Goal: Task Accomplishment & Management: Manage account settings

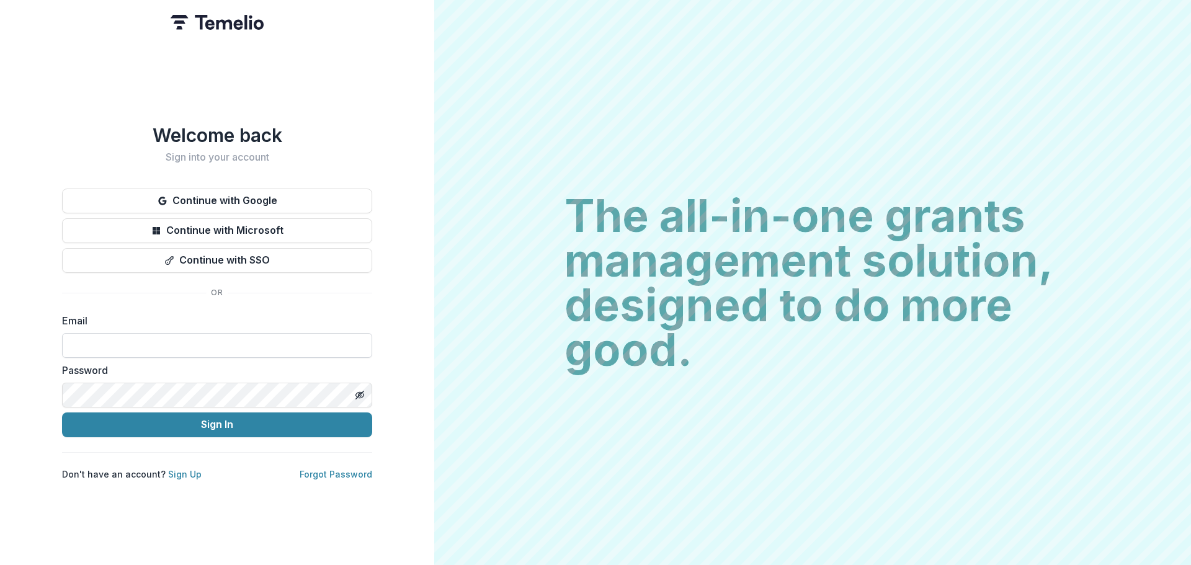
click at [230, 347] on input at bounding box center [217, 345] width 310 height 25
type input "**********"
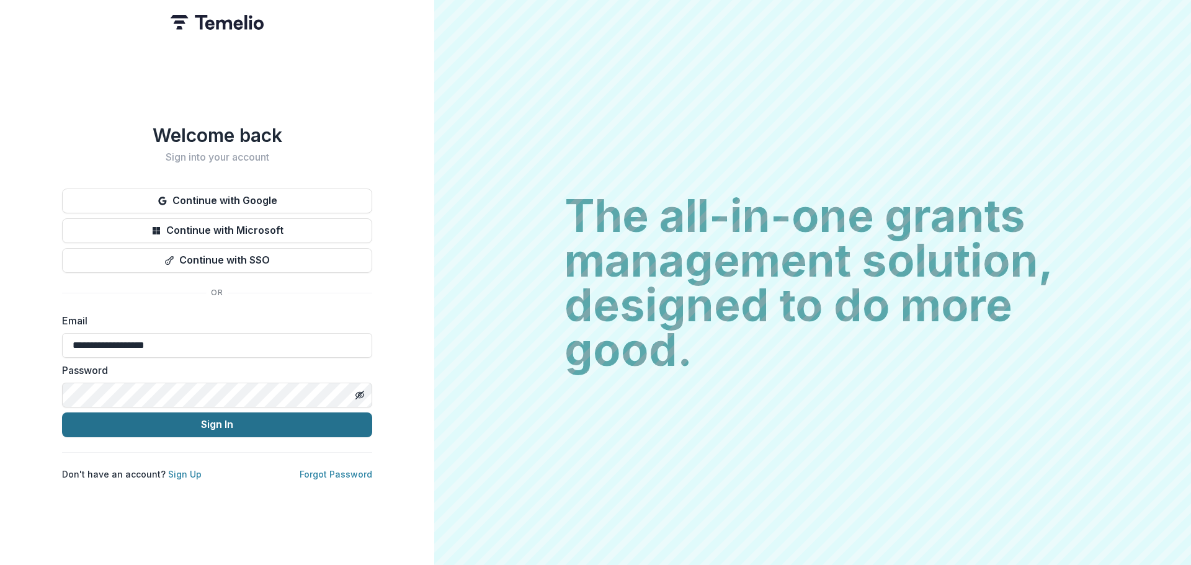
click at [211, 422] on button "Sign In" at bounding box center [217, 425] width 310 height 25
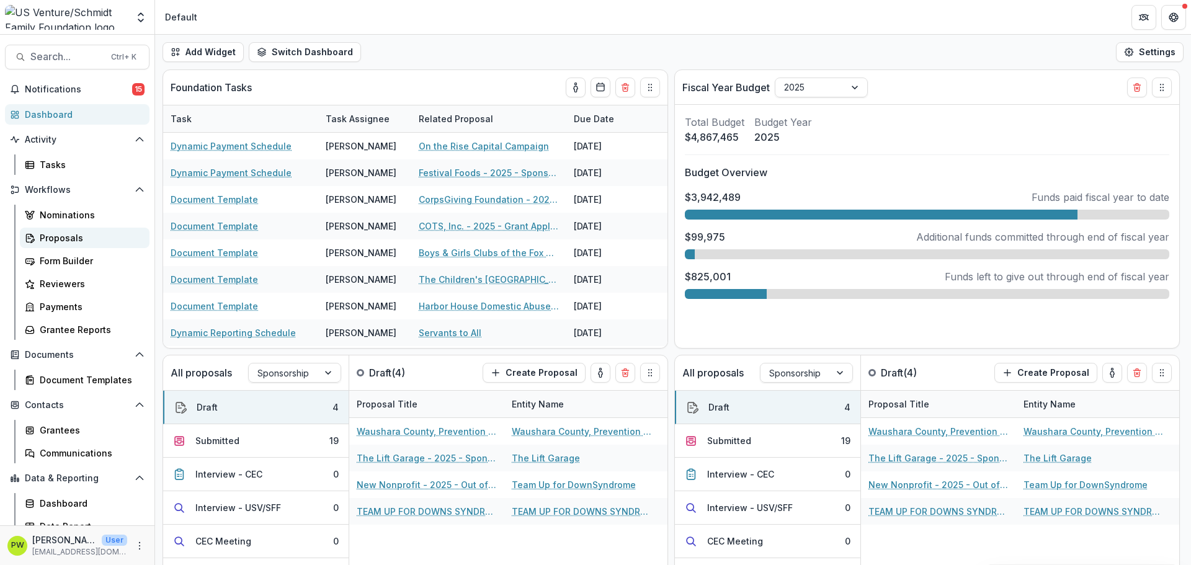
click at [76, 243] on div "Proposals" at bounding box center [90, 237] width 100 height 13
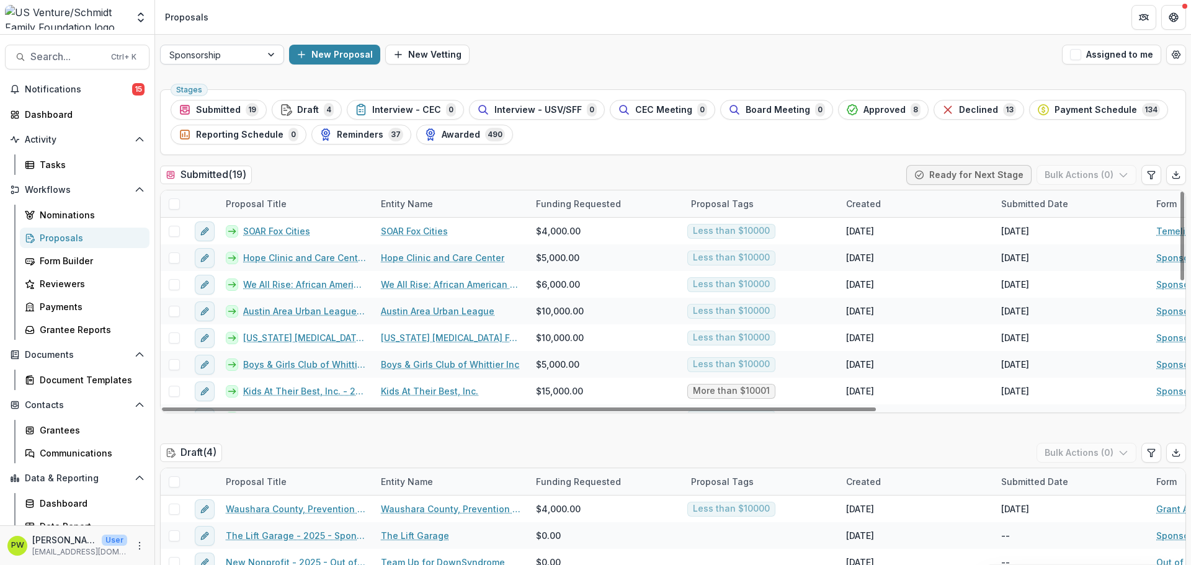
click at [254, 59] on div "Sponsorship" at bounding box center [211, 55] width 101 height 18
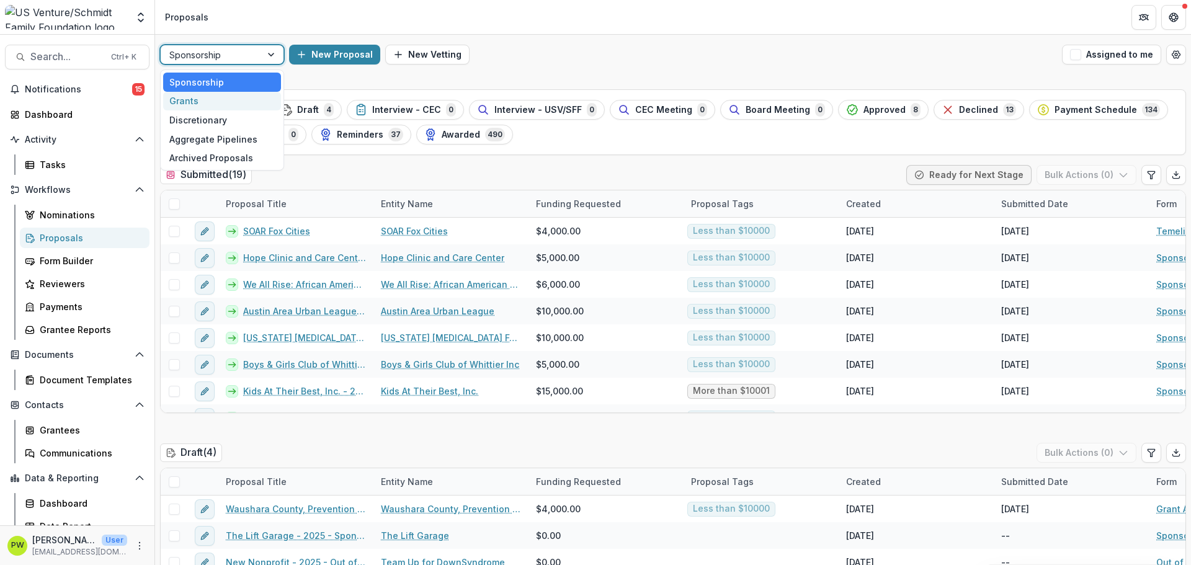
click at [251, 107] on div "Grants" at bounding box center [222, 101] width 118 height 19
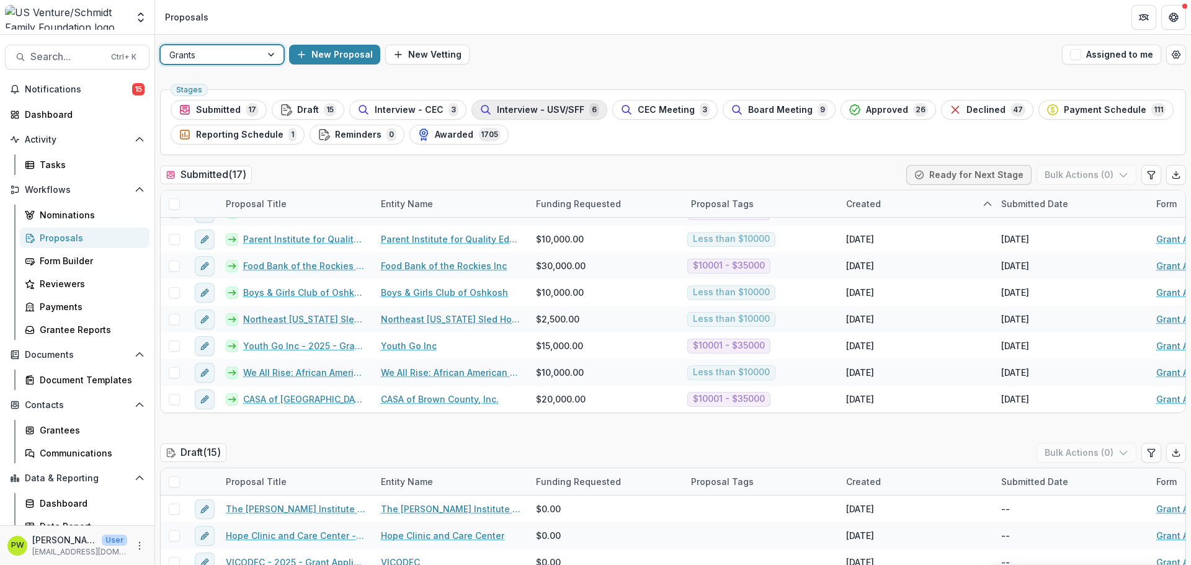
click at [574, 108] on span "Interview - USV/SFF" at bounding box center [540, 110] width 87 height 11
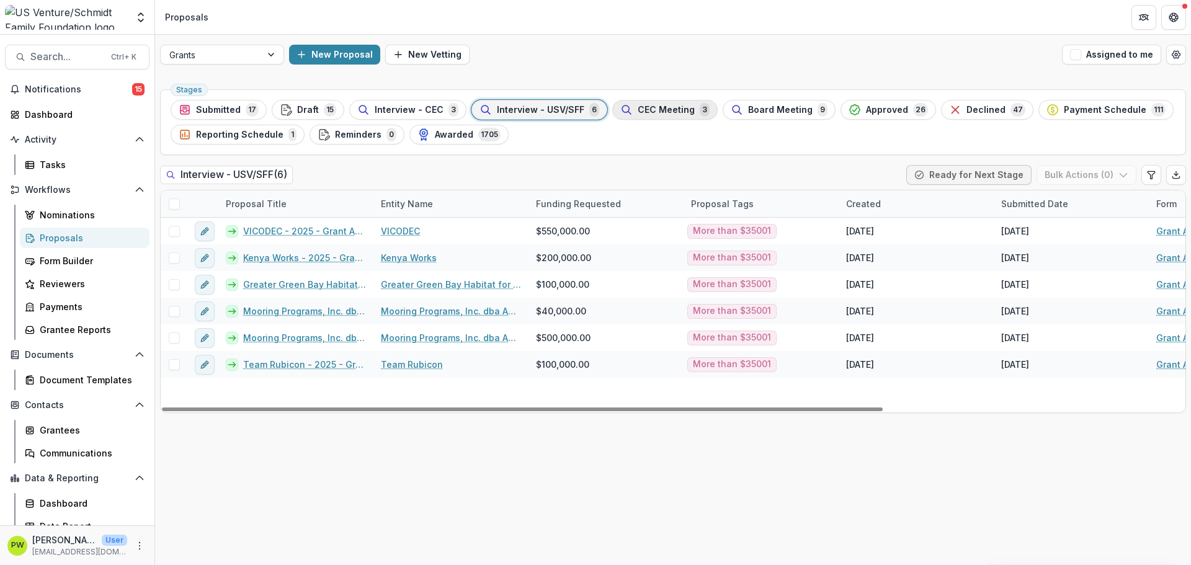
click at [660, 105] on span "CEC Meeting" at bounding box center [666, 110] width 57 height 11
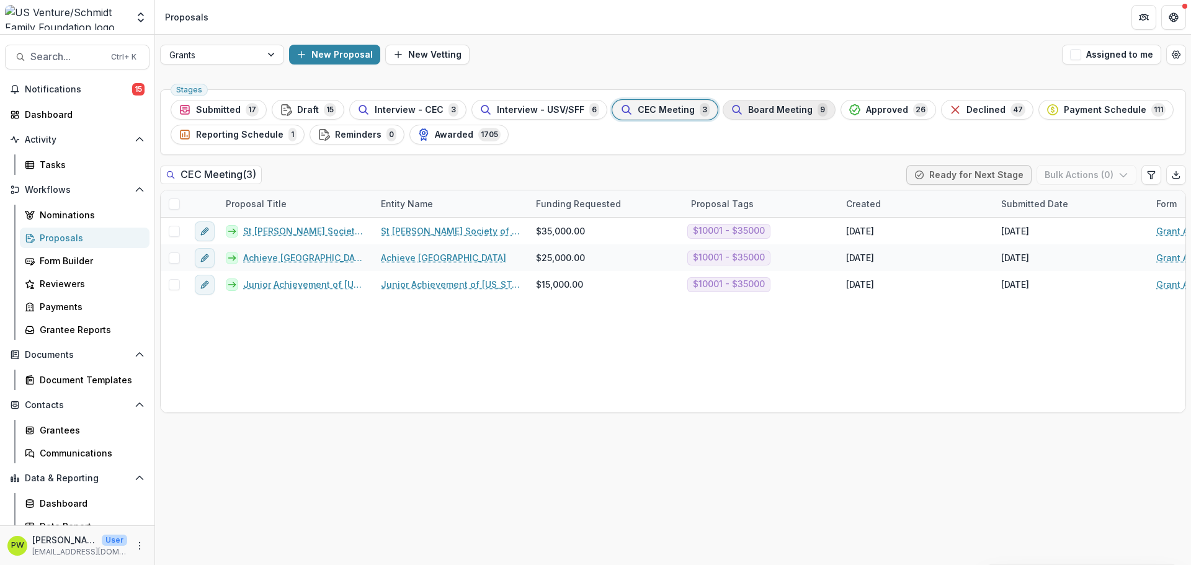
click at [750, 114] on span "Board Meeting" at bounding box center [780, 110] width 65 height 11
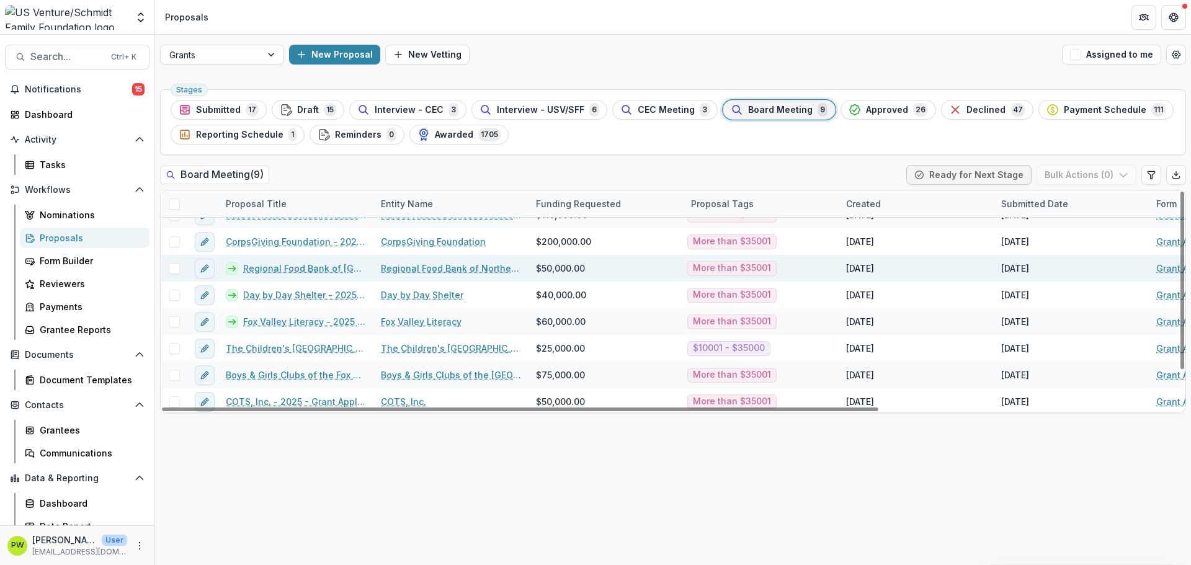
scroll to position [45, 0]
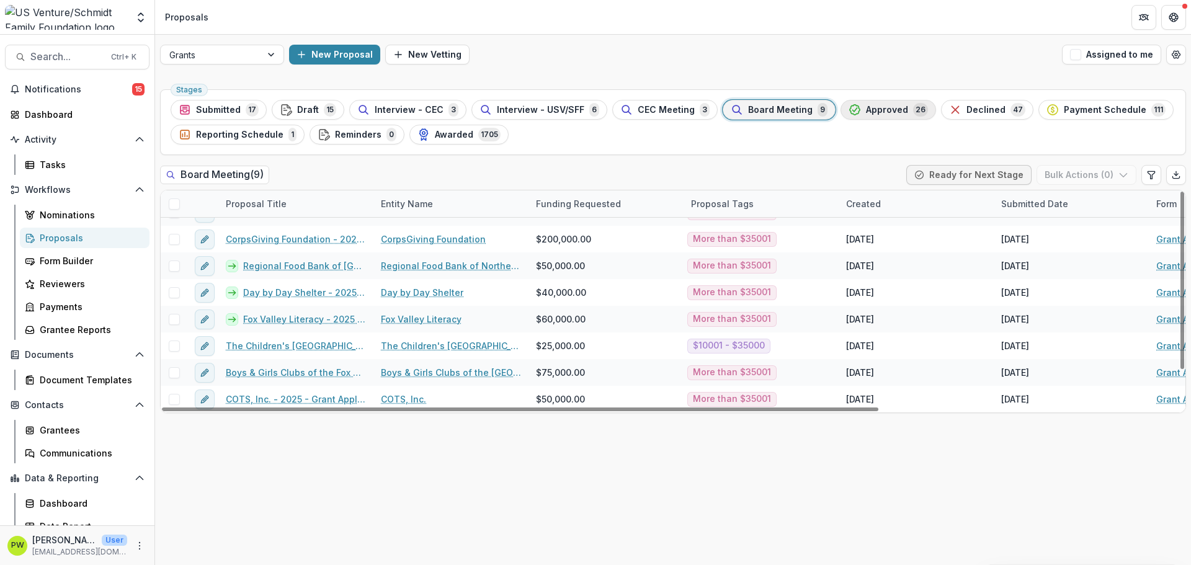
click at [875, 115] on span "Approved" at bounding box center [887, 110] width 42 height 11
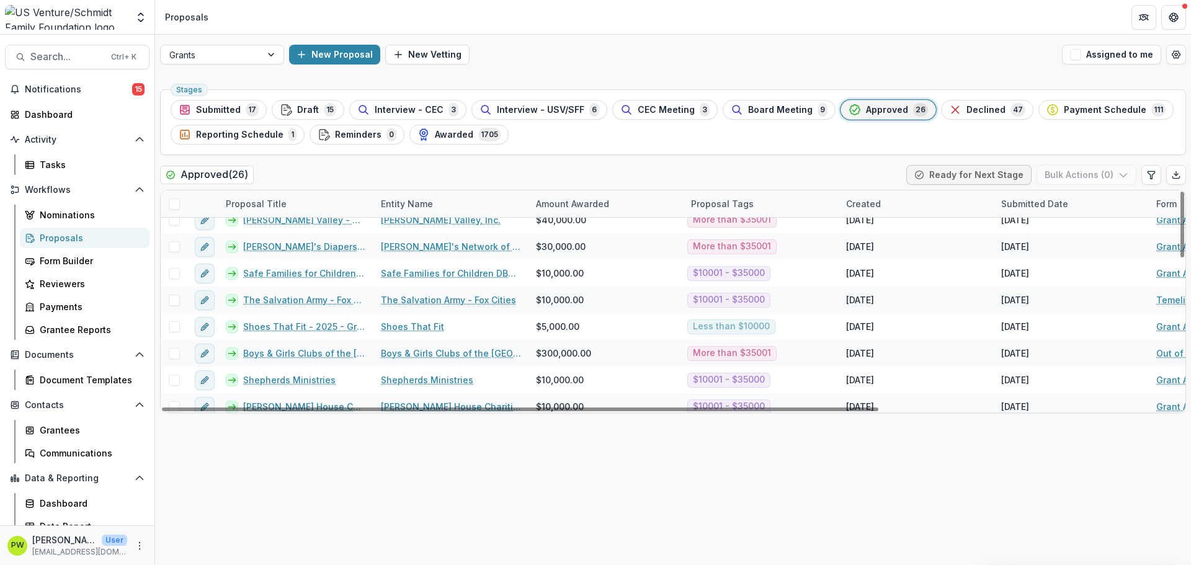
scroll to position [499, 0]
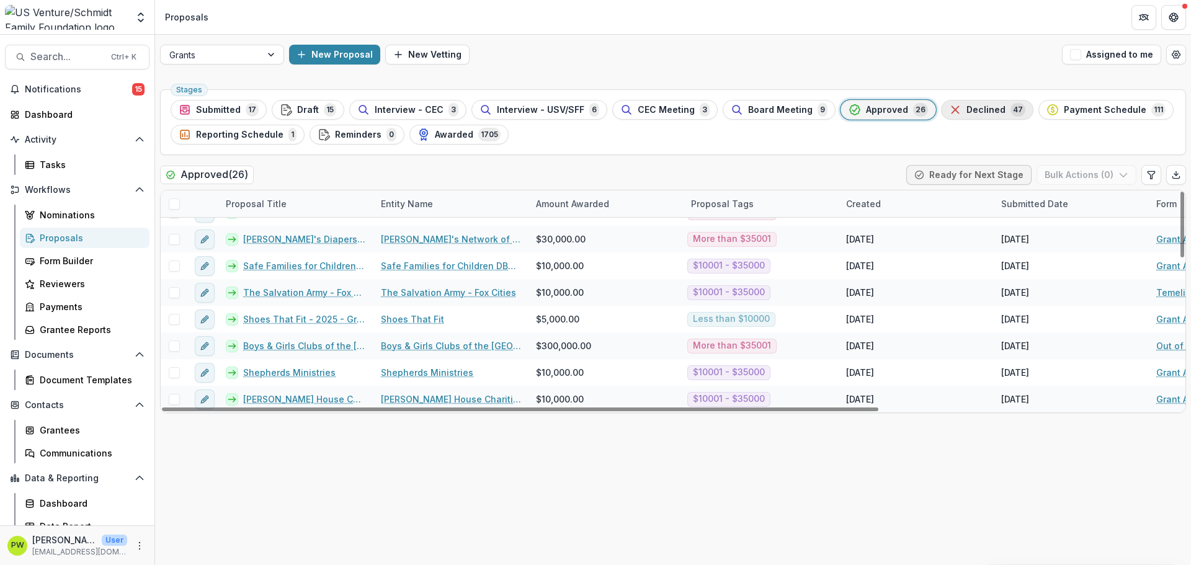
click at [967, 102] on button "Declined 47" at bounding box center [987, 110] width 92 height 20
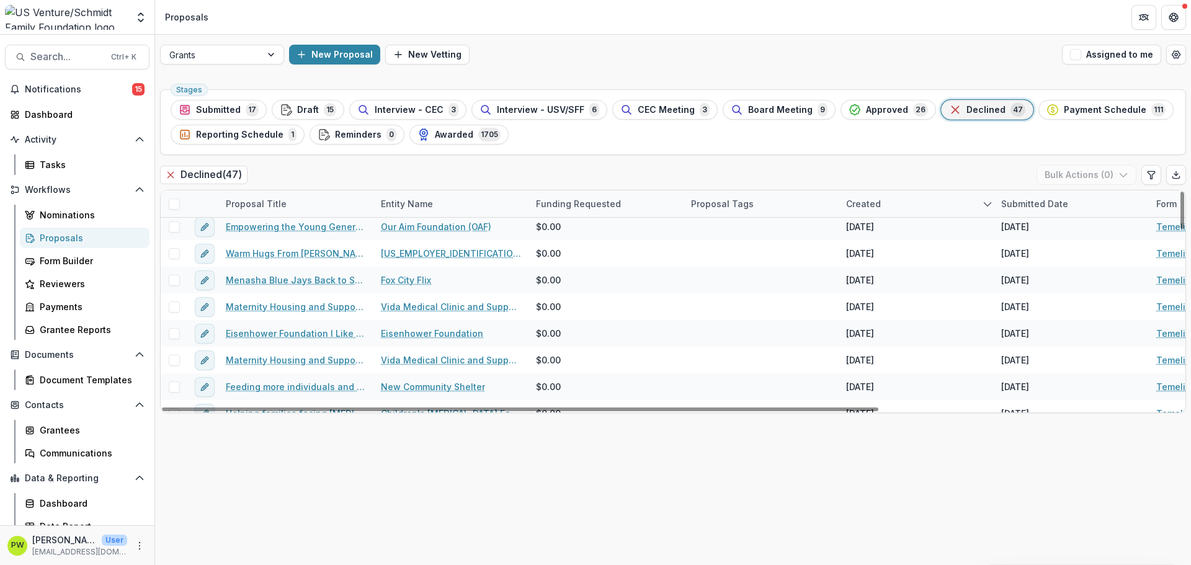
scroll to position [1059, 0]
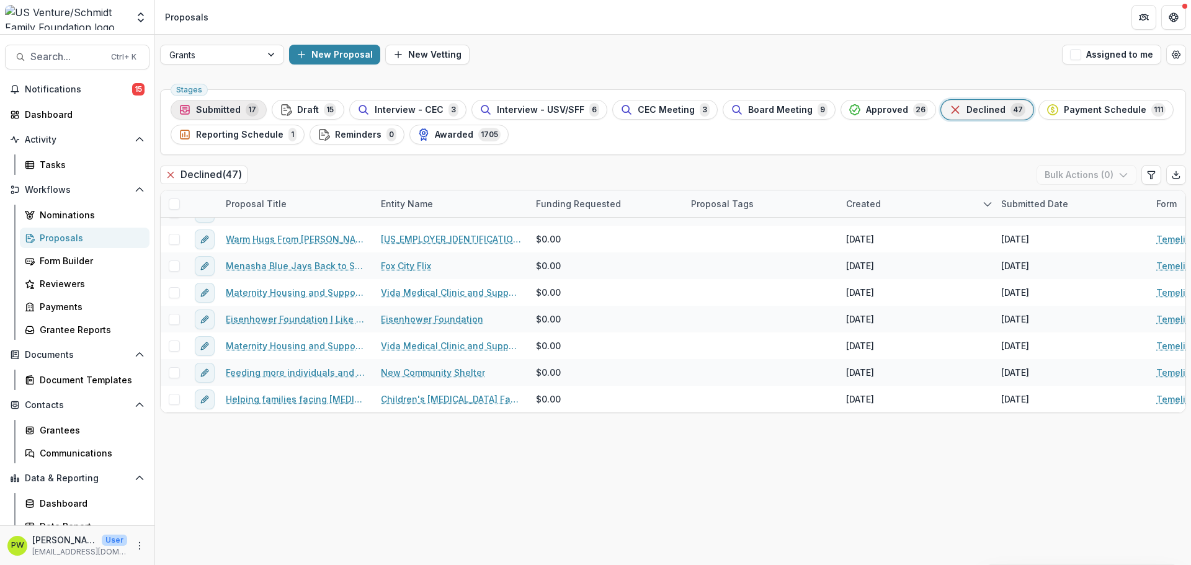
click at [224, 111] on span "Submitted" at bounding box center [218, 110] width 45 height 11
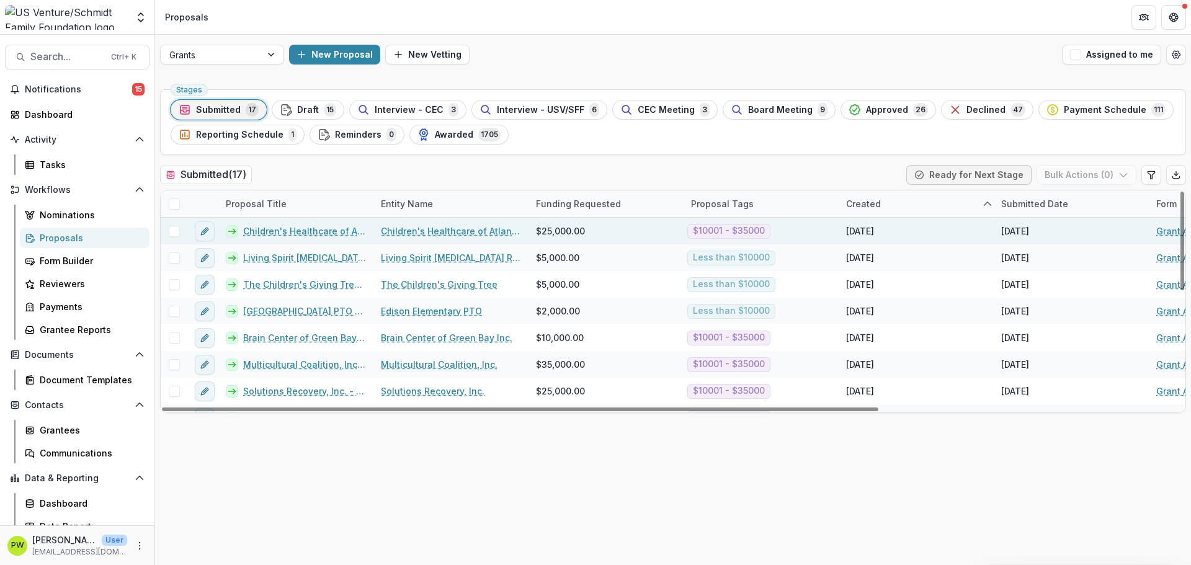
click at [172, 231] on span at bounding box center [174, 231] width 11 height 11
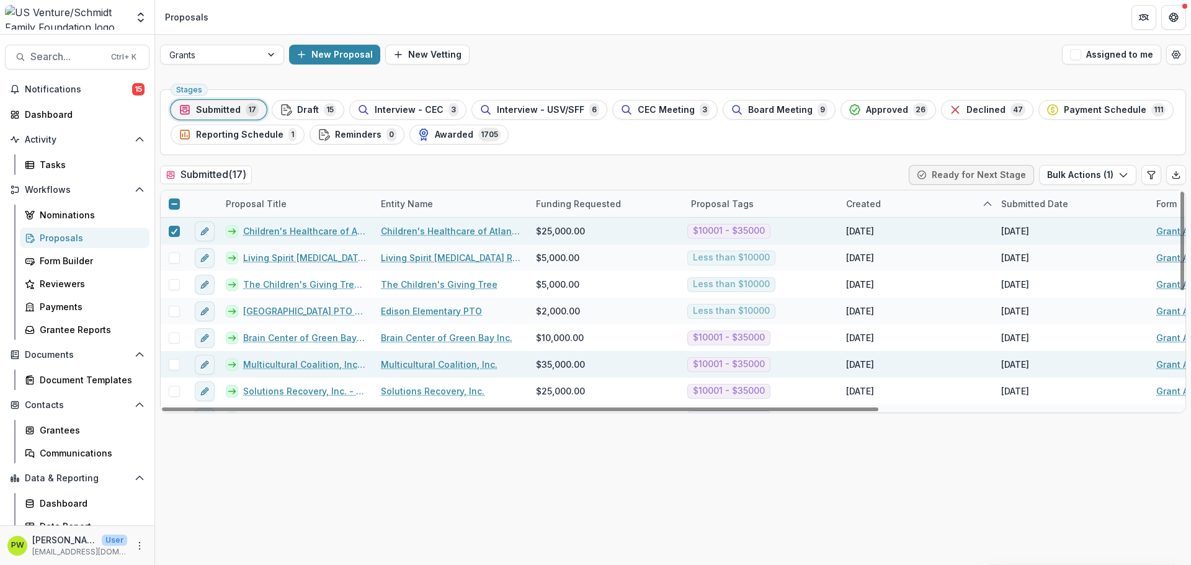
click at [174, 364] on span at bounding box center [174, 364] width 11 height 11
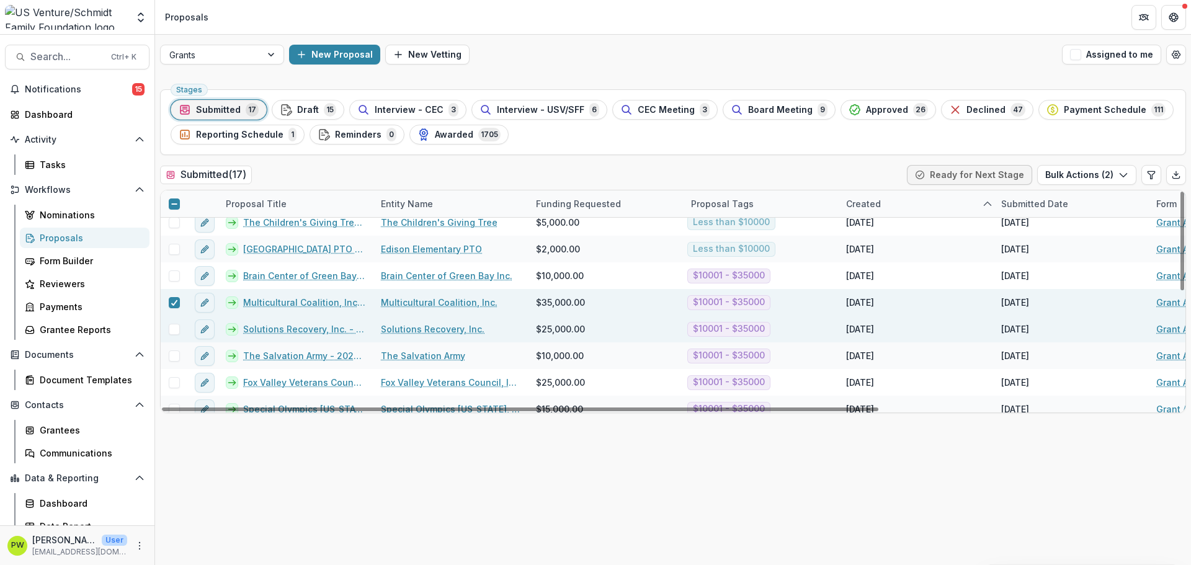
click at [173, 329] on span at bounding box center [174, 329] width 11 height 11
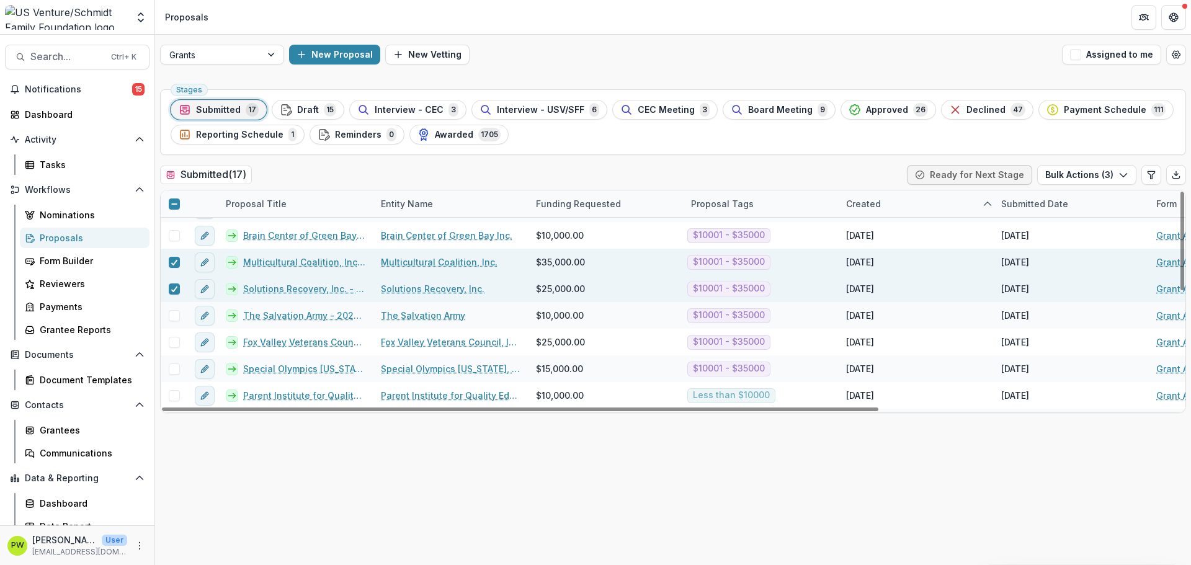
scroll to position [124, 0]
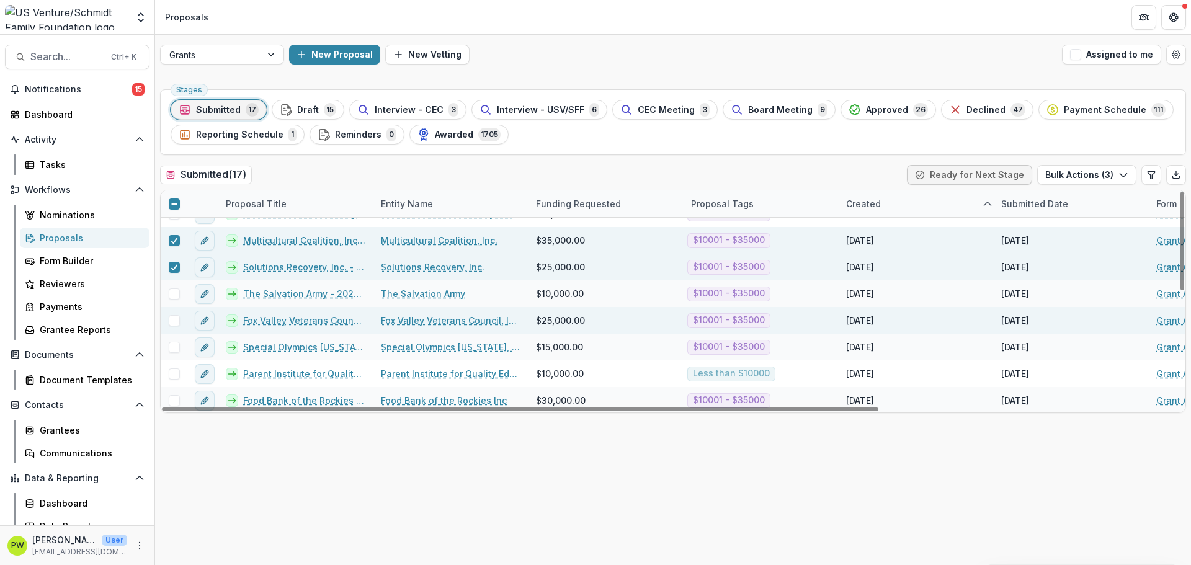
click at [176, 321] on span at bounding box center [174, 320] width 11 height 11
click at [177, 344] on span at bounding box center [174, 347] width 11 height 11
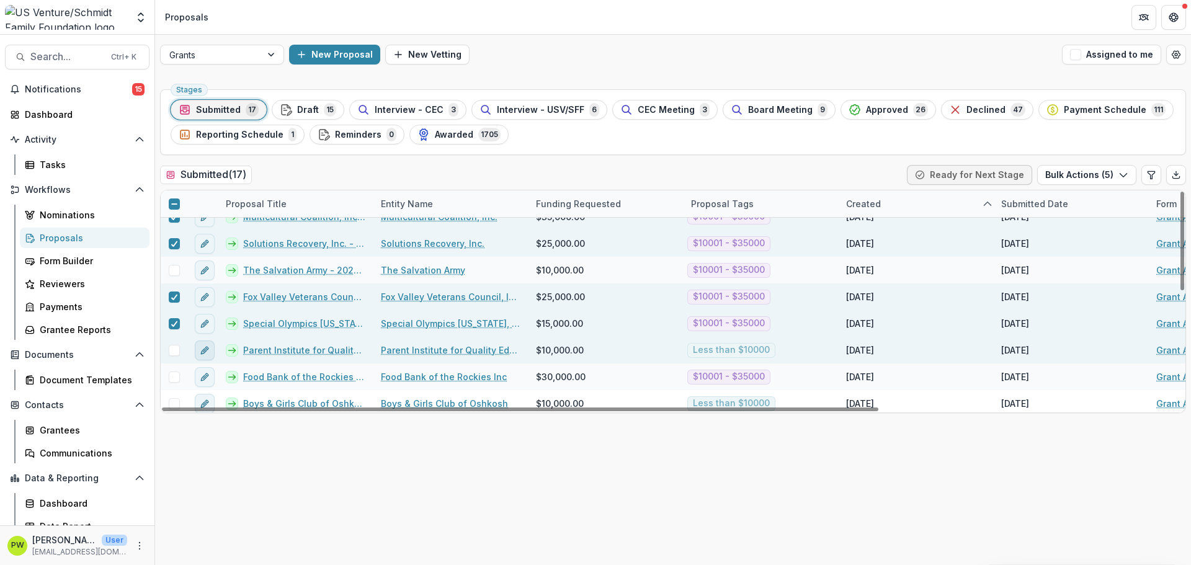
scroll to position [186, 0]
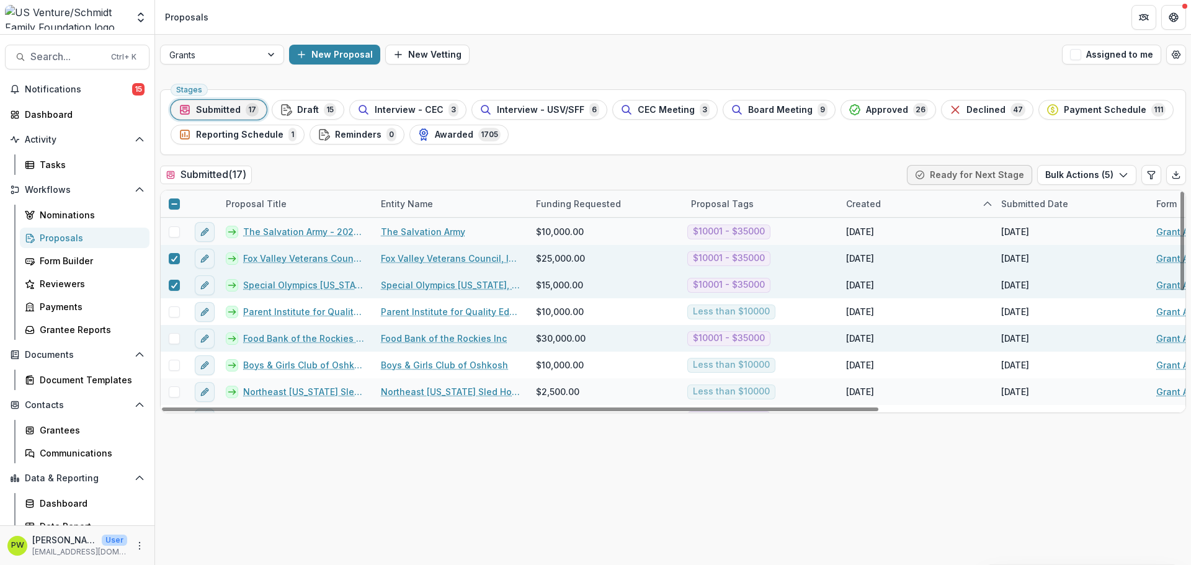
click at [176, 337] on span at bounding box center [174, 338] width 11 height 11
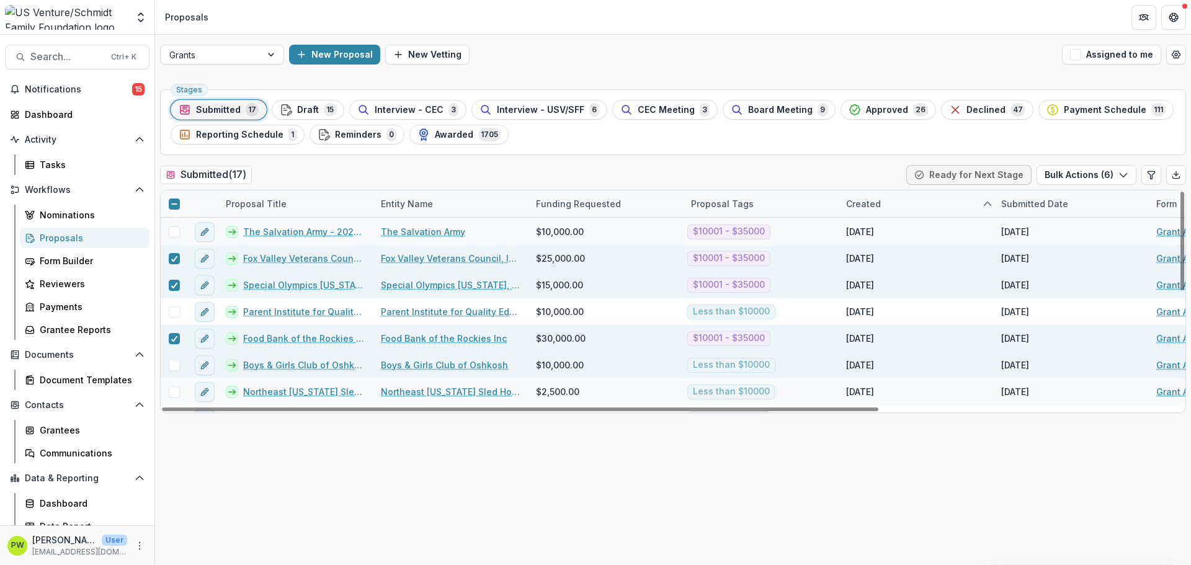
scroll to position [248, 0]
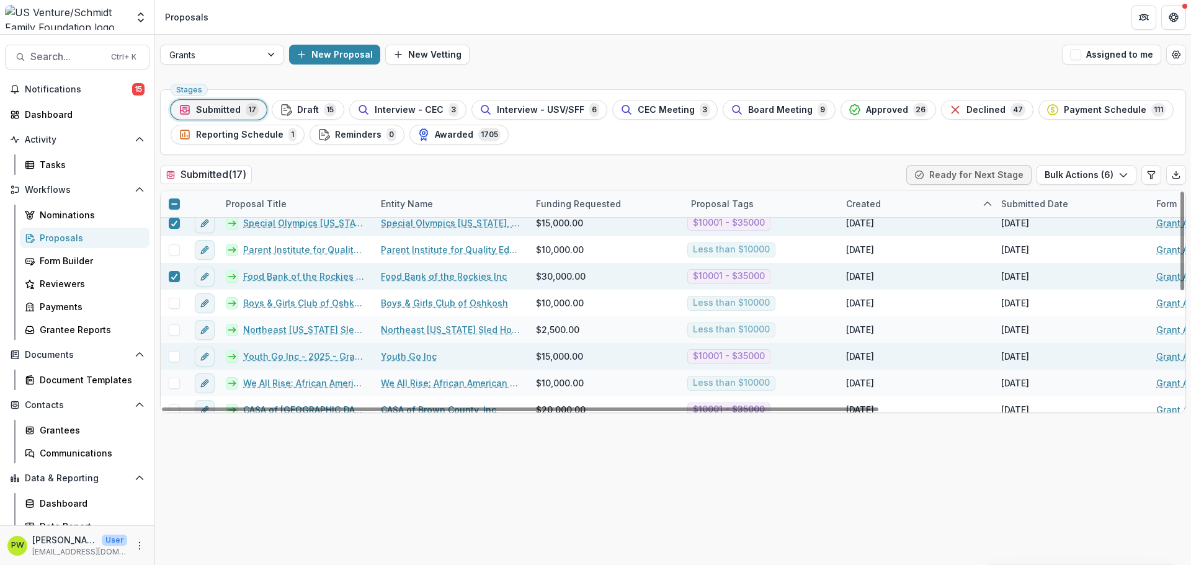
click at [173, 356] on span at bounding box center [174, 356] width 11 height 11
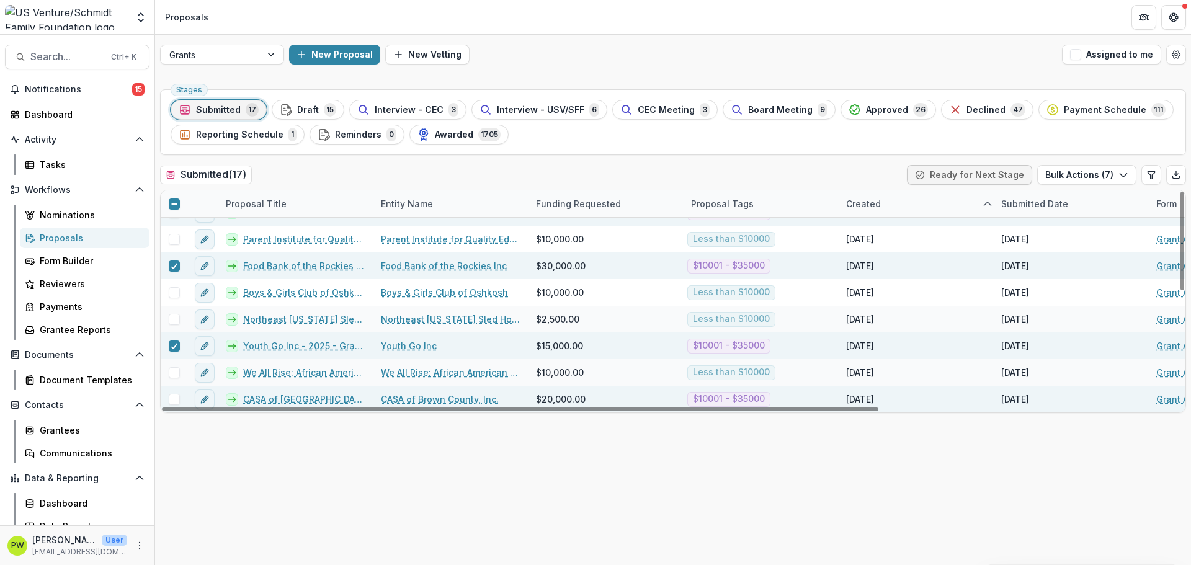
click at [172, 397] on span at bounding box center [174, 399] width 11 height 11
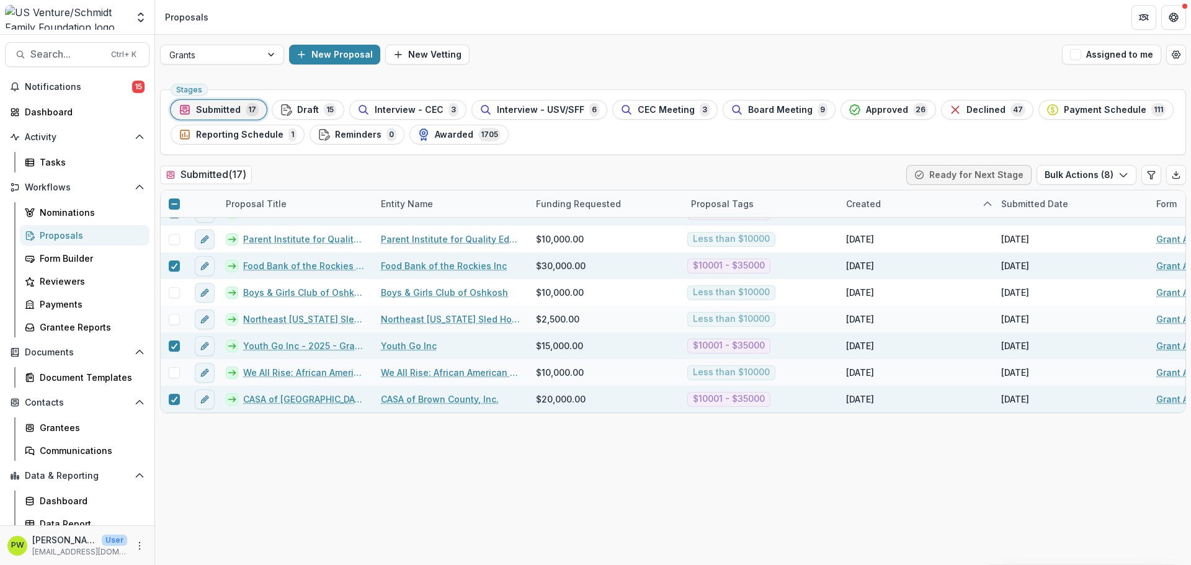
scroll to position [0, 0]
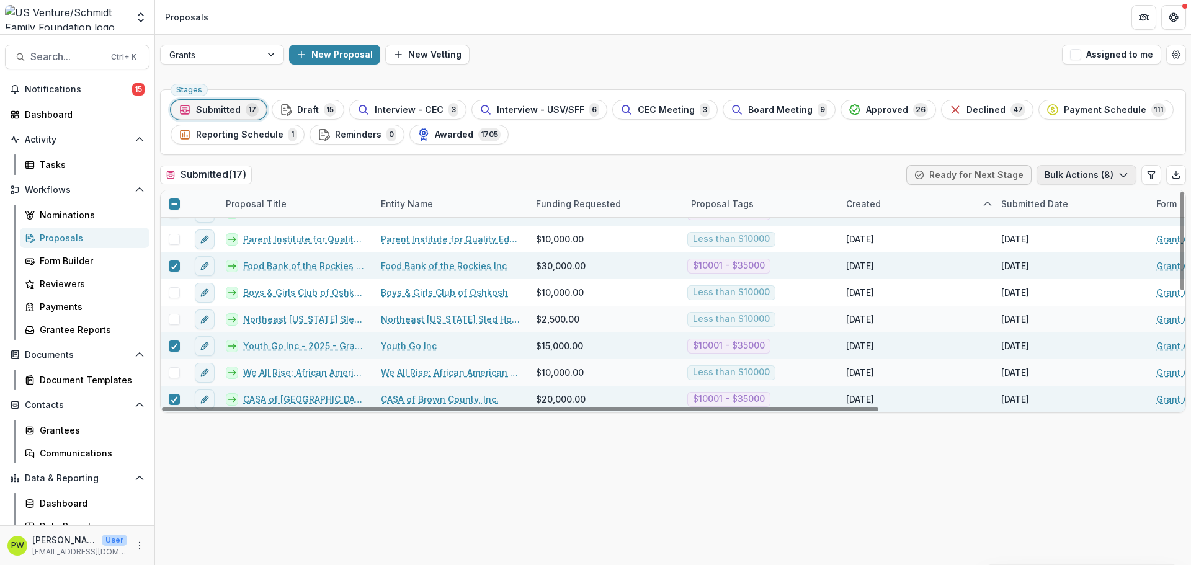
click at [1065, 178] on button "Bulk Actions ( 8 )" at bounding box center [1087, 175] width 100 height 20
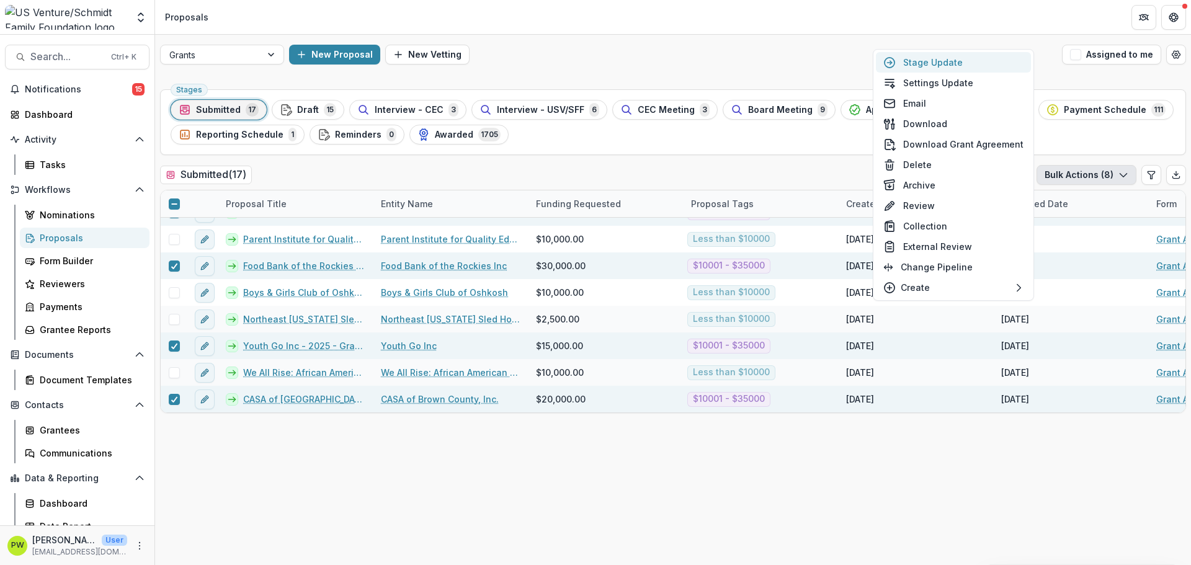
click at [968, 68] on button "Stage Update" at bounding box center [953, 62] width 155 height 20
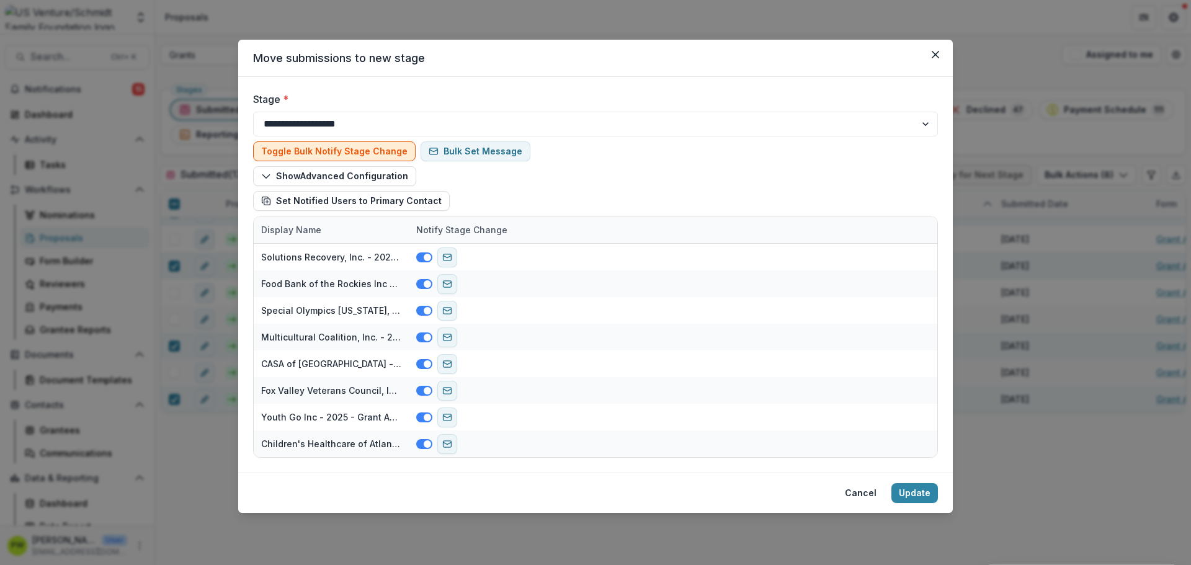
click at [352, 150] on button "Toggle Bulk Notify Stage Change" at bounding box center [334, 151] width 163 height 20
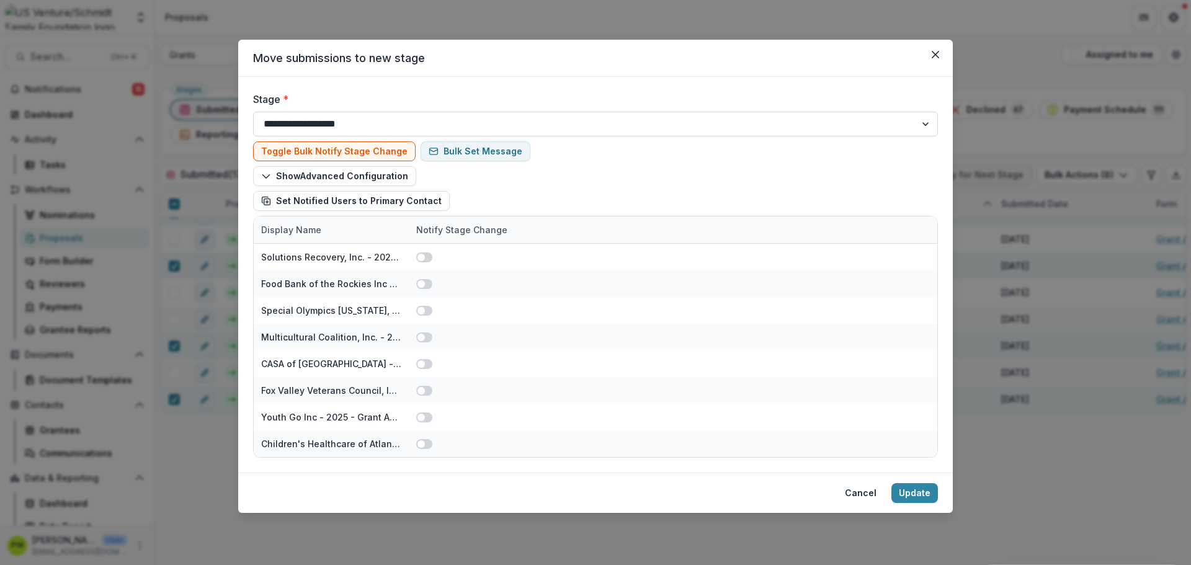
click at [382, 122] on select "**********" at bounding box center [595, 124] width 685 height 25
select select "**********"
click at [253, 112] on select "**********" at bounding box center [595, 124] width 685 height 25
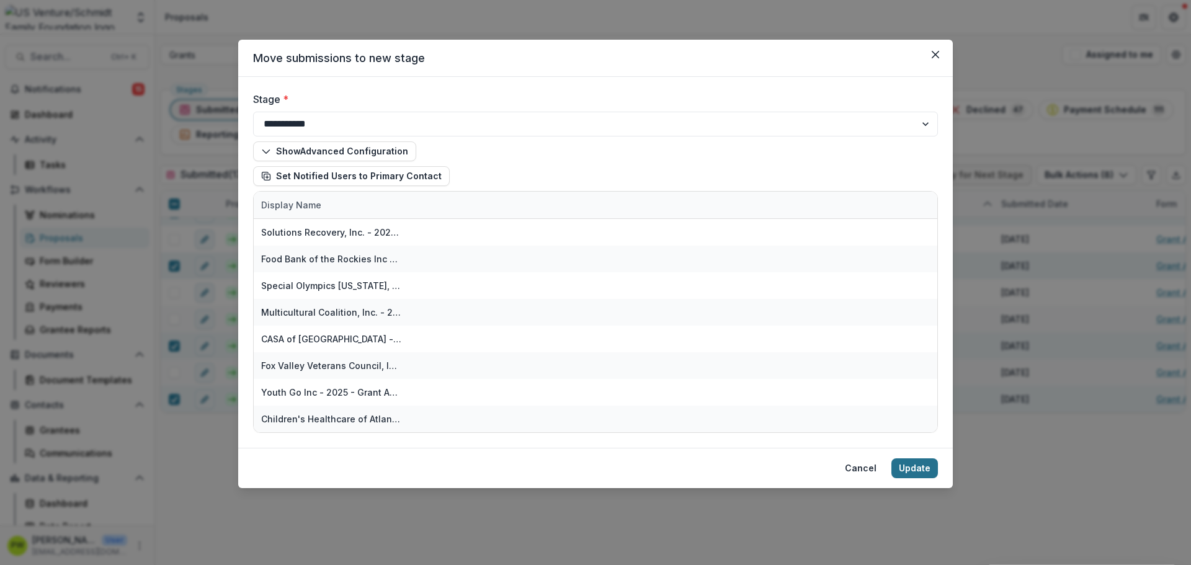
click at [912, 471] on button "Update" at bounding box center [914, 468] width 47 height 20
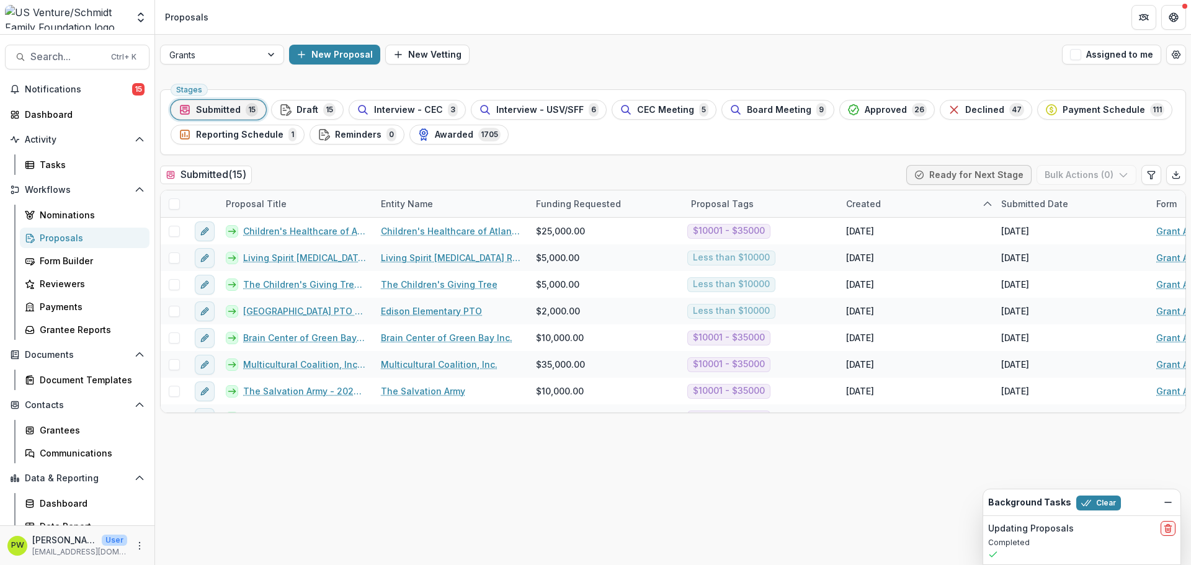
click at [224, 109] on span "Submitted" at bounding box center [218, 110] width 45 height 11
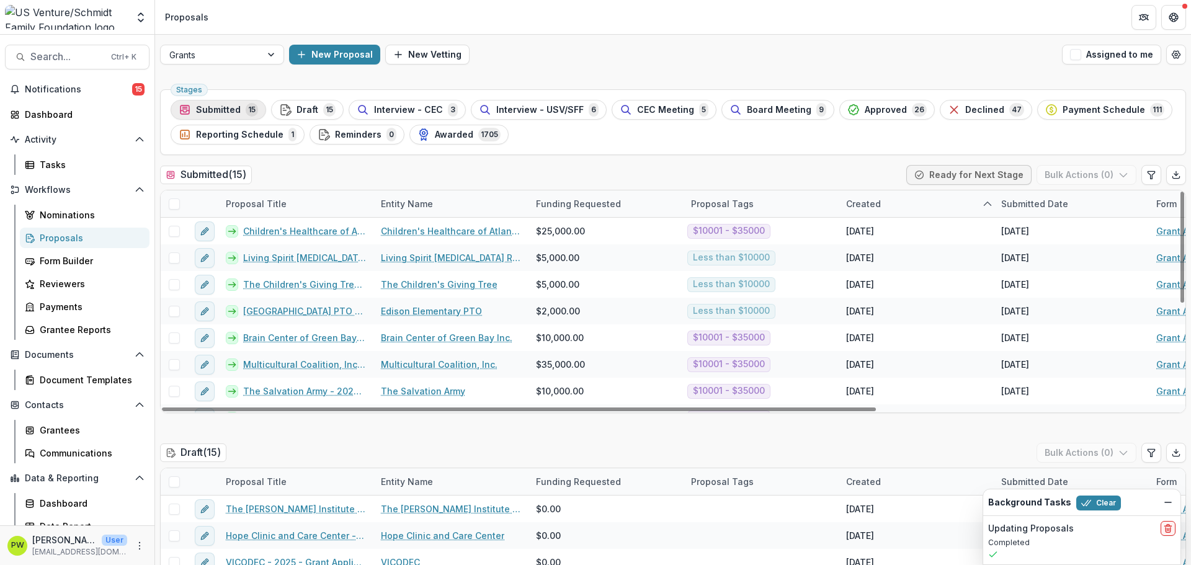
click at [208, 115] on span "Submitted" at bounding box center [218, 110] width 45 height 11
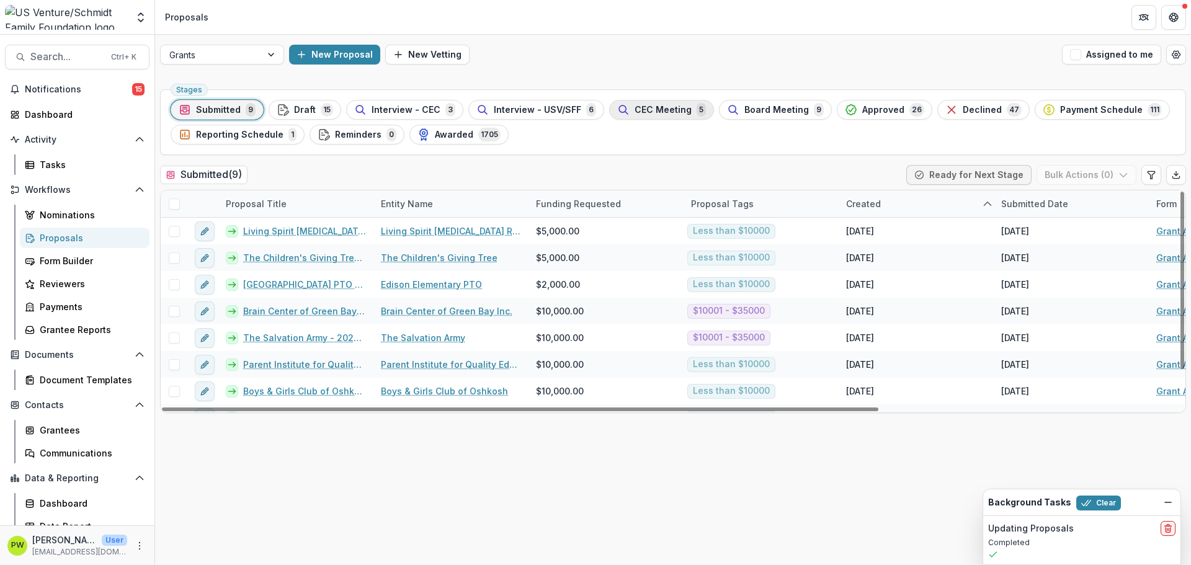
click at [662, 113] on span "CEC Meeting" at bounding box center [663, 110] width 57 height 11
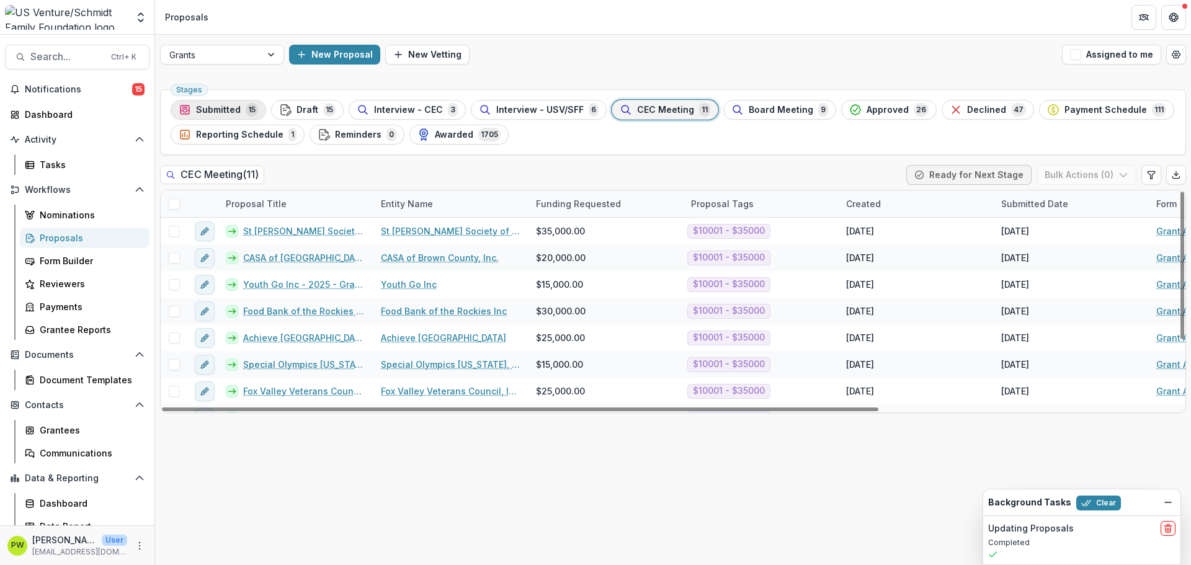
click at [215, 110] on span "Submitted" at bounding box center [218, 110] width 45 height 11
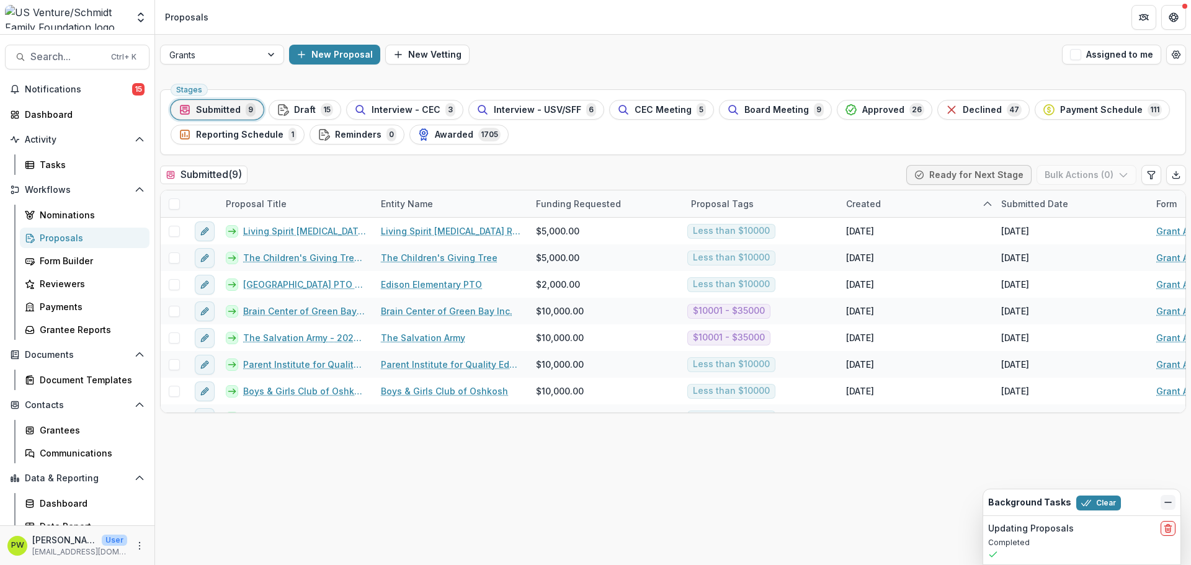
click at [1169, 504] on icon "Dismiss" at bounding box center [1168, 503] width 10 height 10
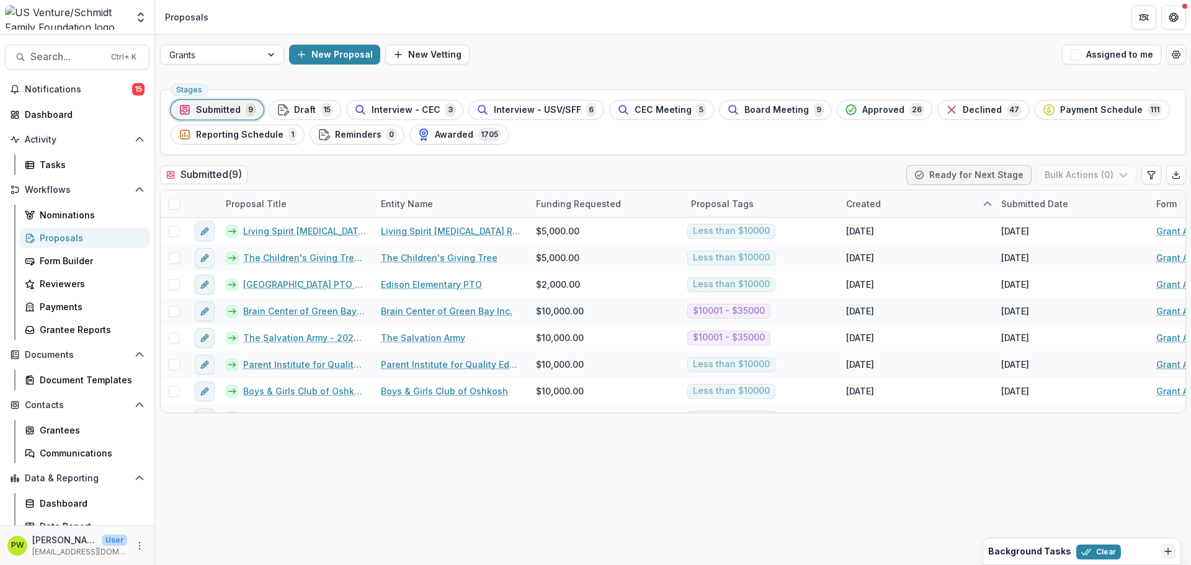
click at [1172, 553] on icon "Dismiss" at bounding box center [1168, 552] width 10 height 10
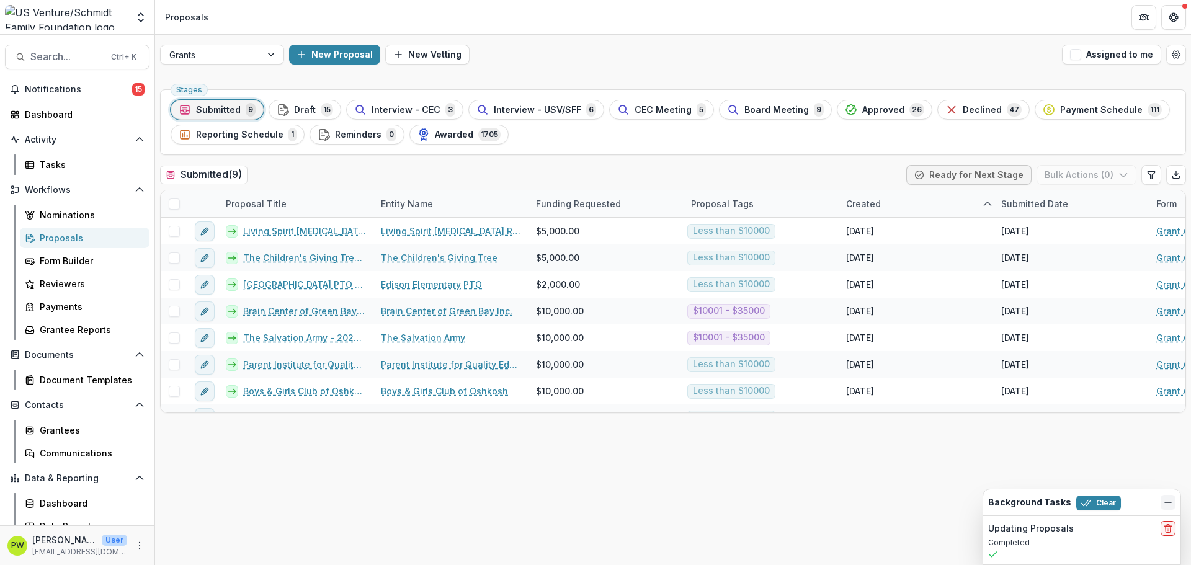
click at [989, 552] on icon at bounding box center [993, 555] width 10 height 10
click at [1045, 535] on div "Updating Proposals" at bounding box center [1081, 528] width 187 height 15
click at [1085, 507] on icon "button" at bounding box center [1086, 503] width 10 height 10
click at [871, 507] on div "Stages Submitted 9 Draft 15 Interview - CEC 3 Interview - USV/SFF 6 CEC Meeting…" at bounding box center [673, 324] width 1036 height 481
click at [653, 116] on div "CEC Meeting 5" at bounding box center [661, 110] width 89 height 14
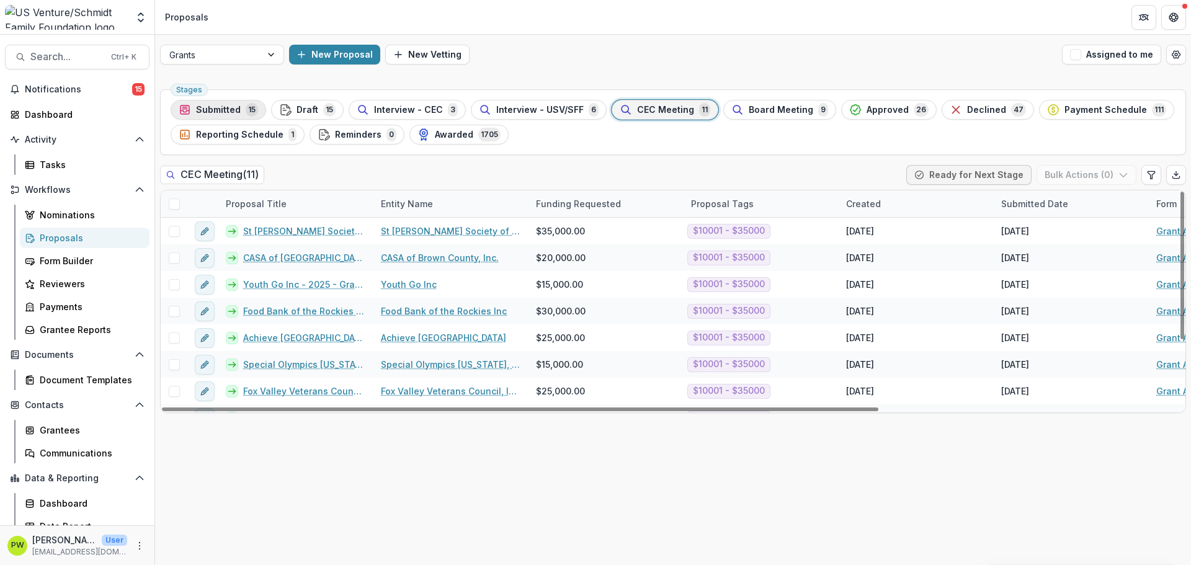
click at [239, 108] on span "Submitted" at bounding box center [218, 110] width 45 height 11
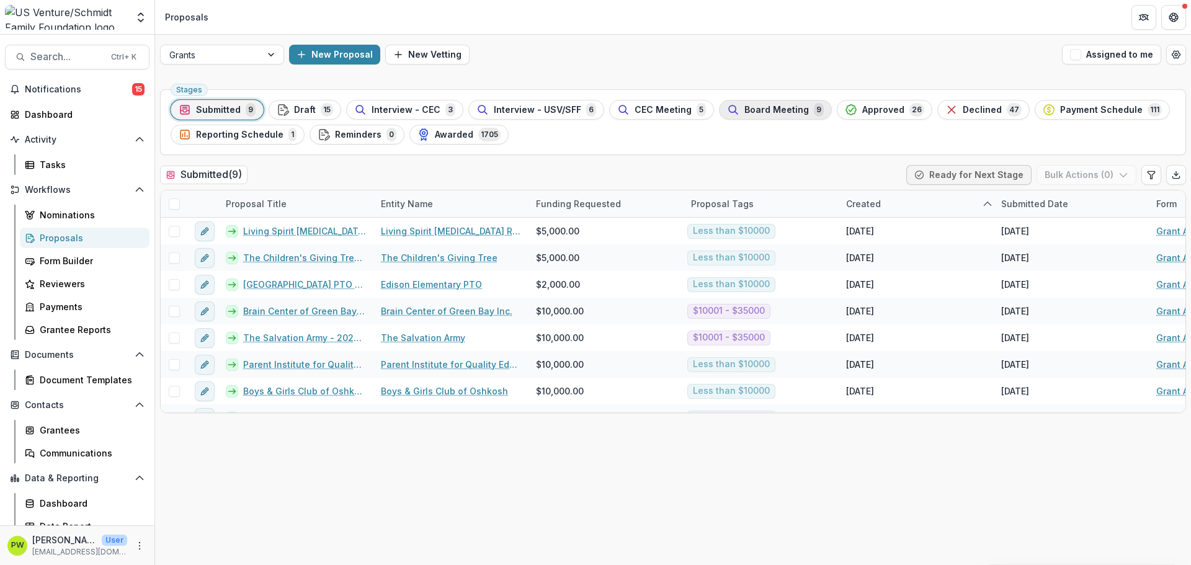
click at [759, 118] on button "Board Meeting 9" at bounding box center [775, 110] width 113 height 20
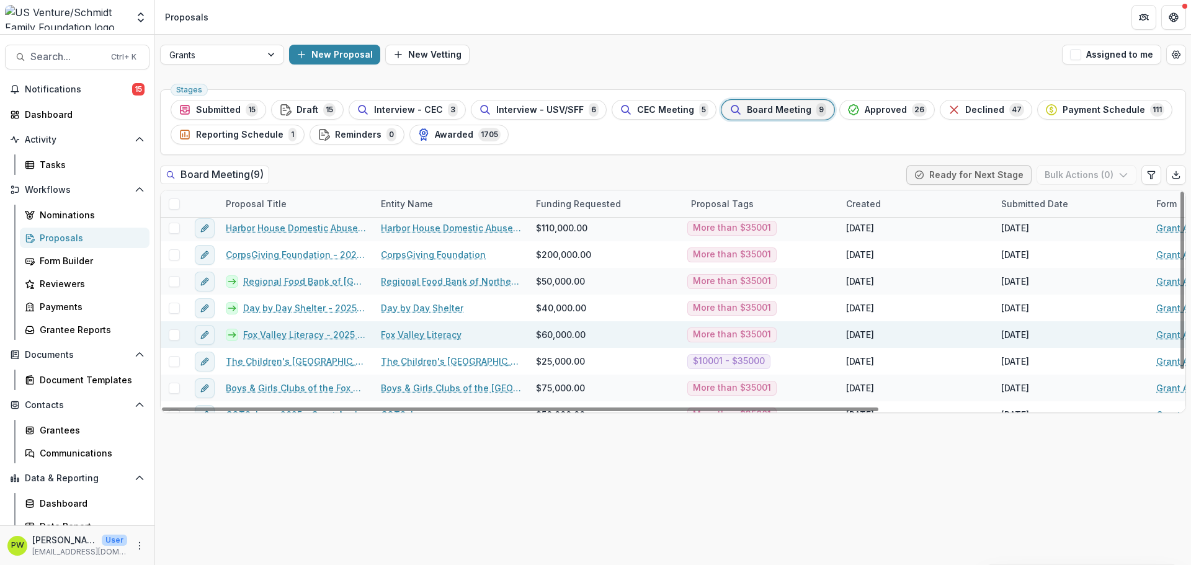
scroll to position [45, 0]
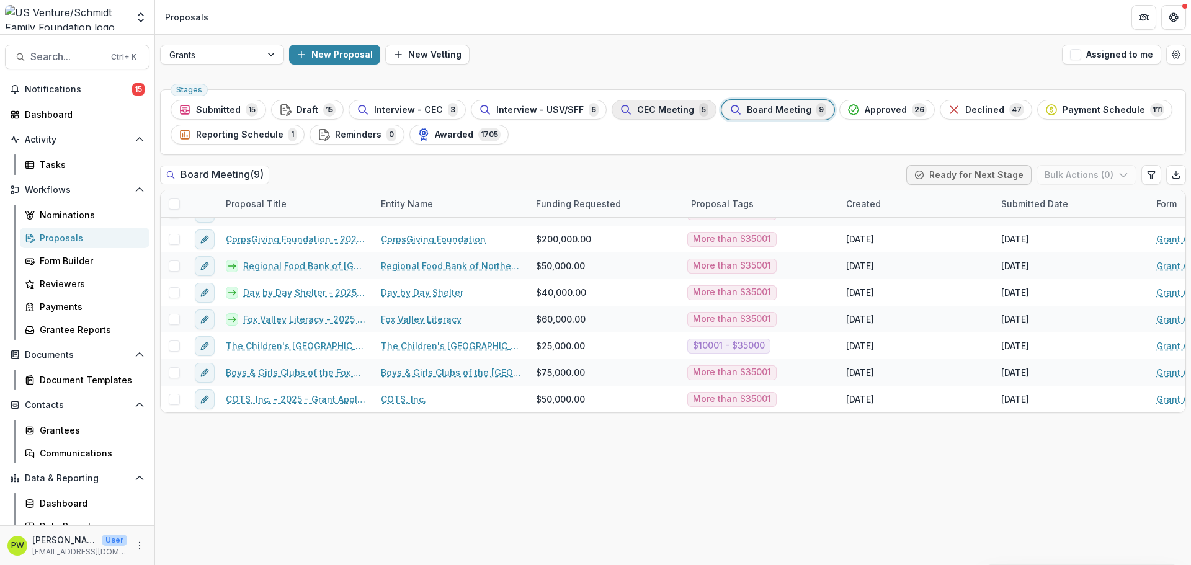
click at [668, 114] on span "CEC Meeting" at bounding box center [665, 110] width 57 height 11
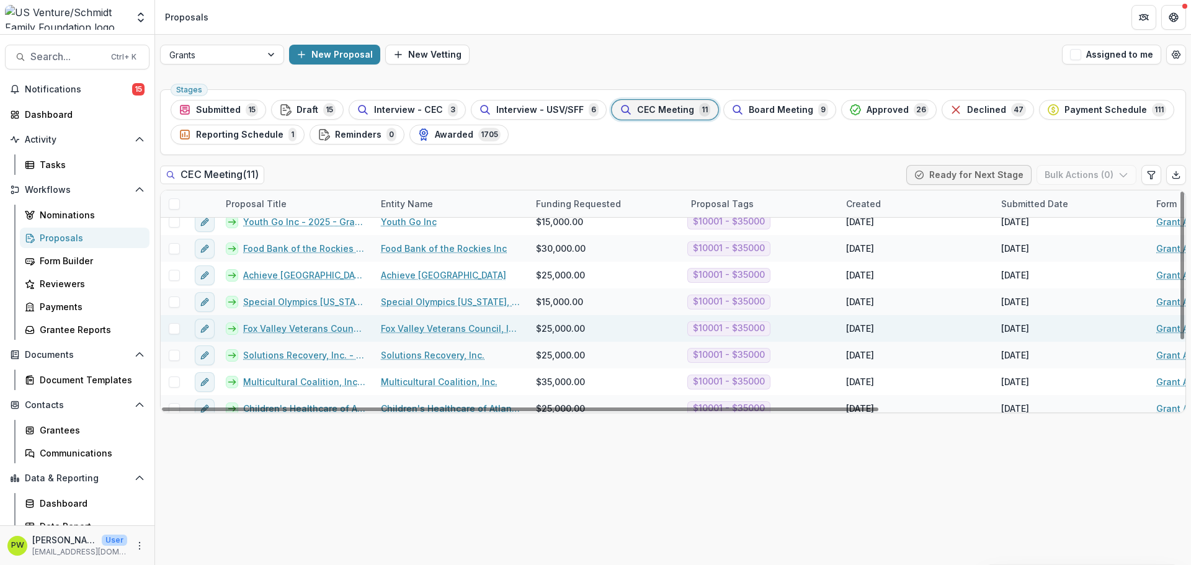
scroll to position [99, 0]
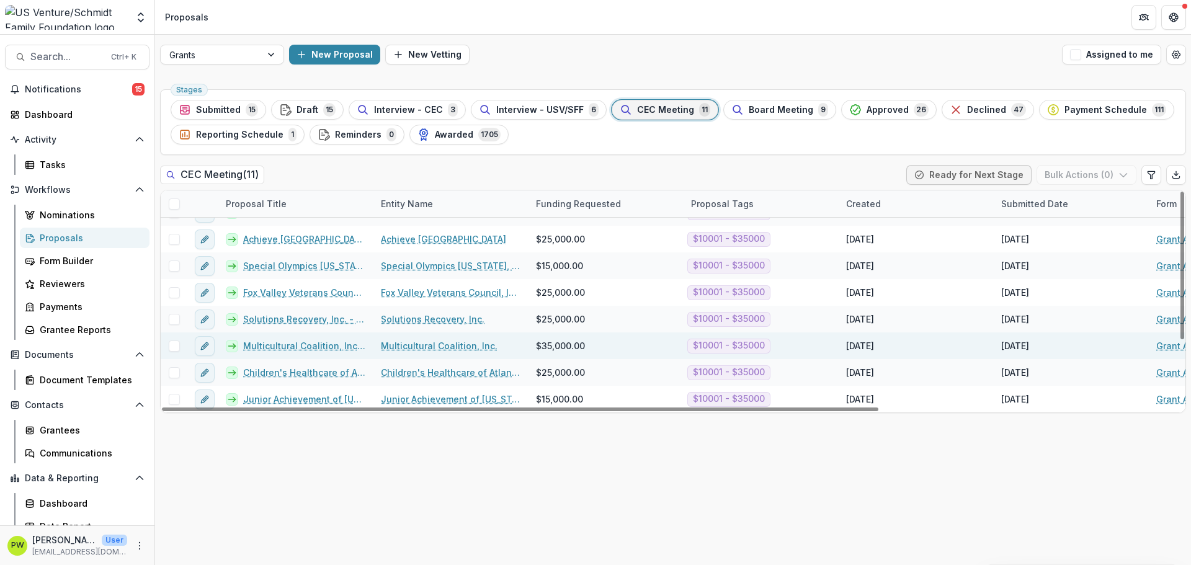
click at [171, 348] on span at bounding box center [174, 346] width 11 height 11
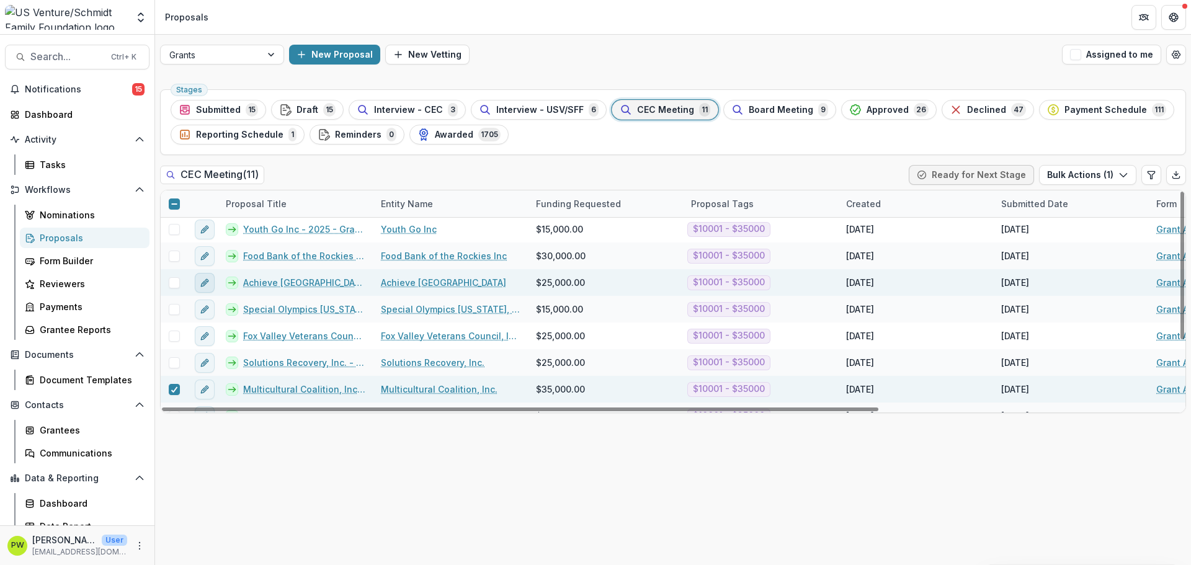
scroll to position [0, 0]
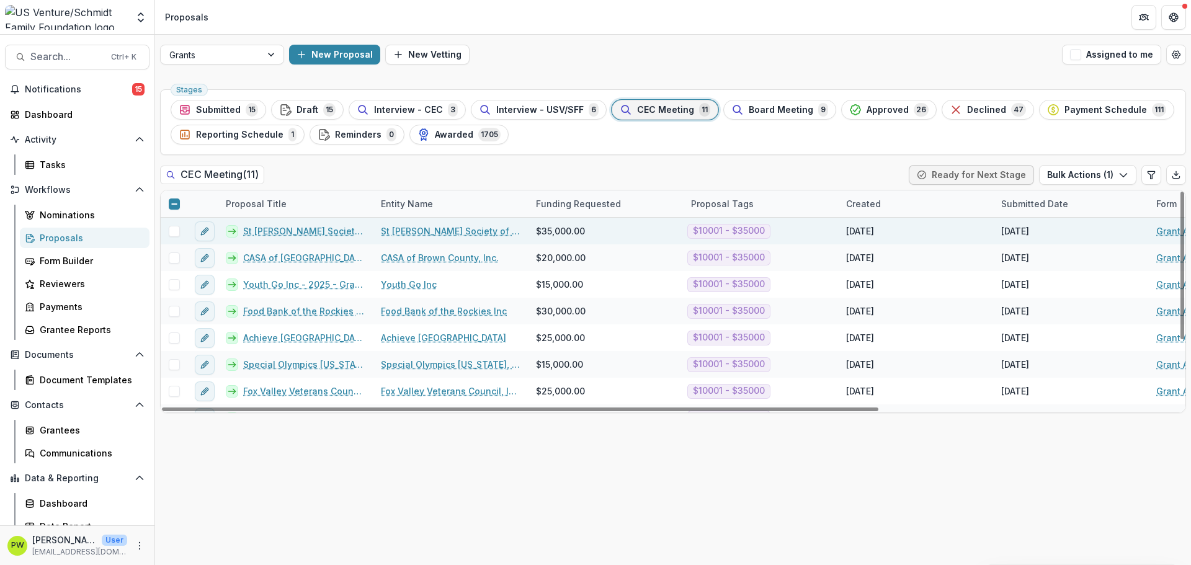
click at [179, 229] on span at bounding box center [174, 231] width 11 height 11
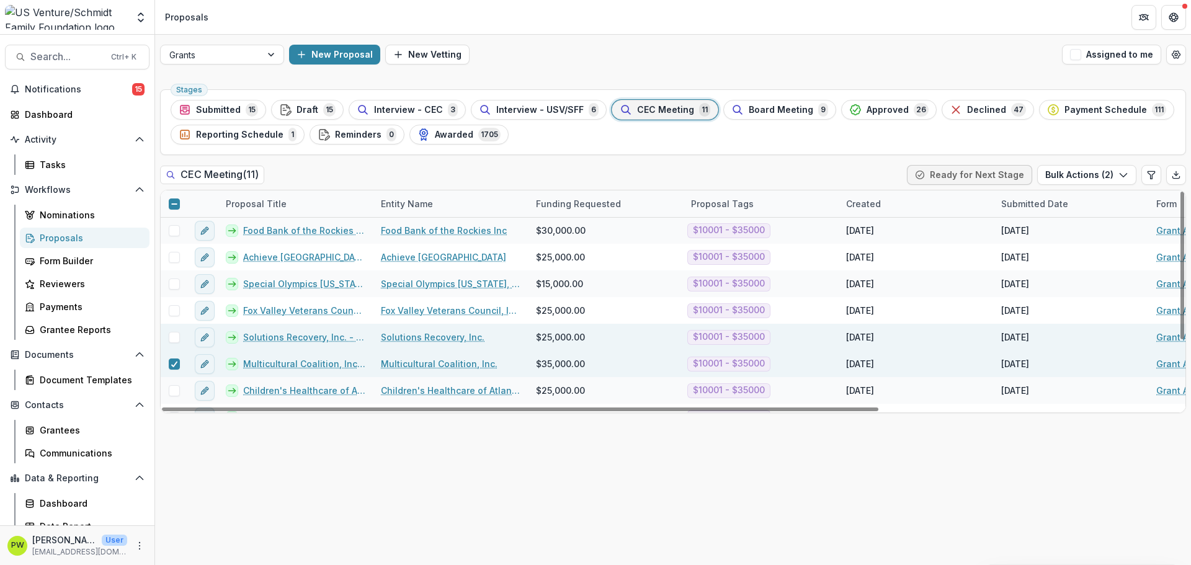
scroll to position [99, 0]
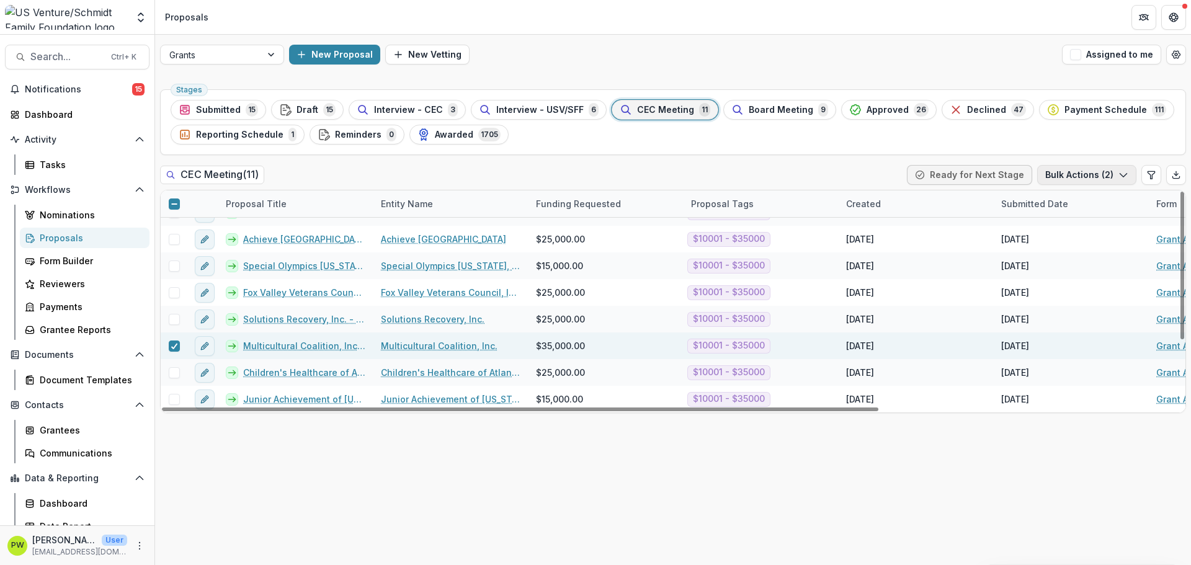
click at [1081, 178] on button "Bulk Actions ( 2 )" at bounding box center [1086, 175] width 99 height 20
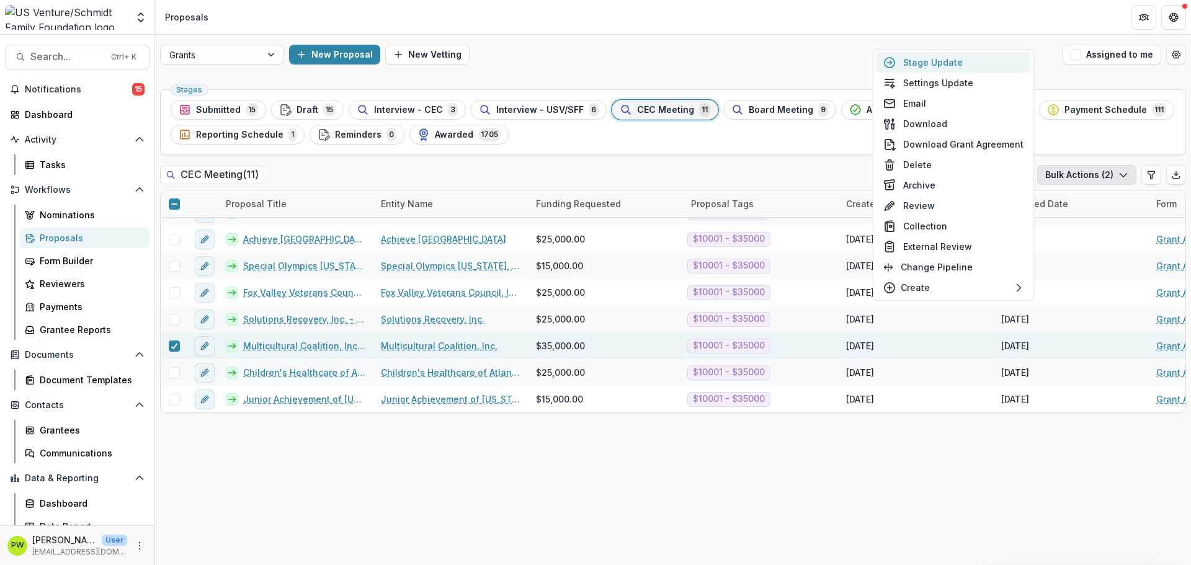
click at [979, 65] on button "Stage Update" at bounding box center [953, 62] width 155 height 20
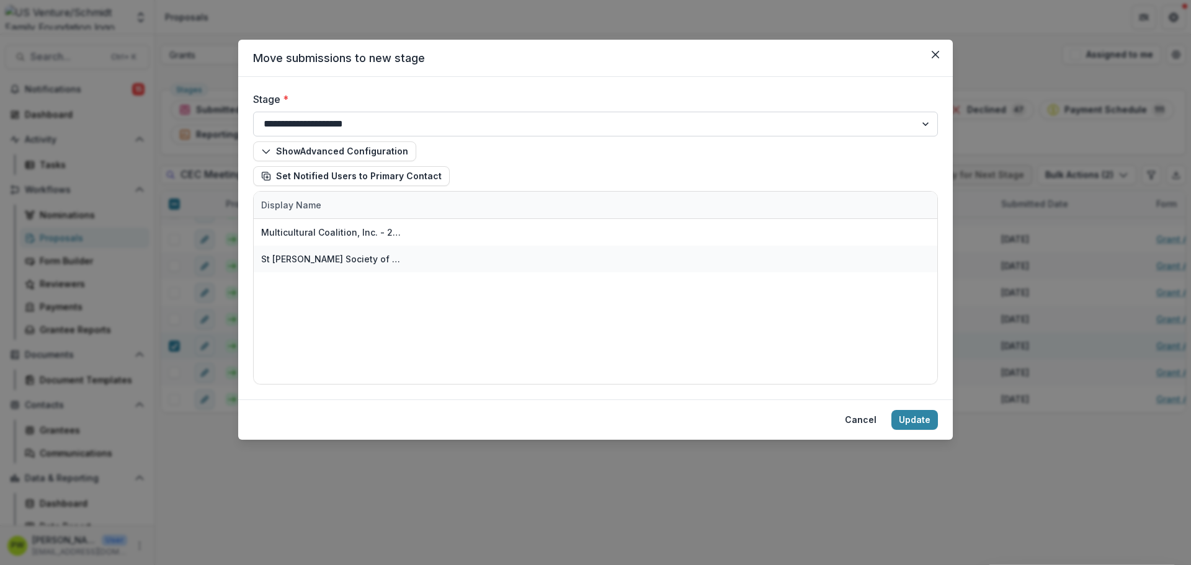
click at [351, 129] on select "**********" at bounding box center [595, 124] width 685 height 25
select select "**********"
click at [253, 112] on select "**********" at bounding box center [595, 124] width 685 height 25
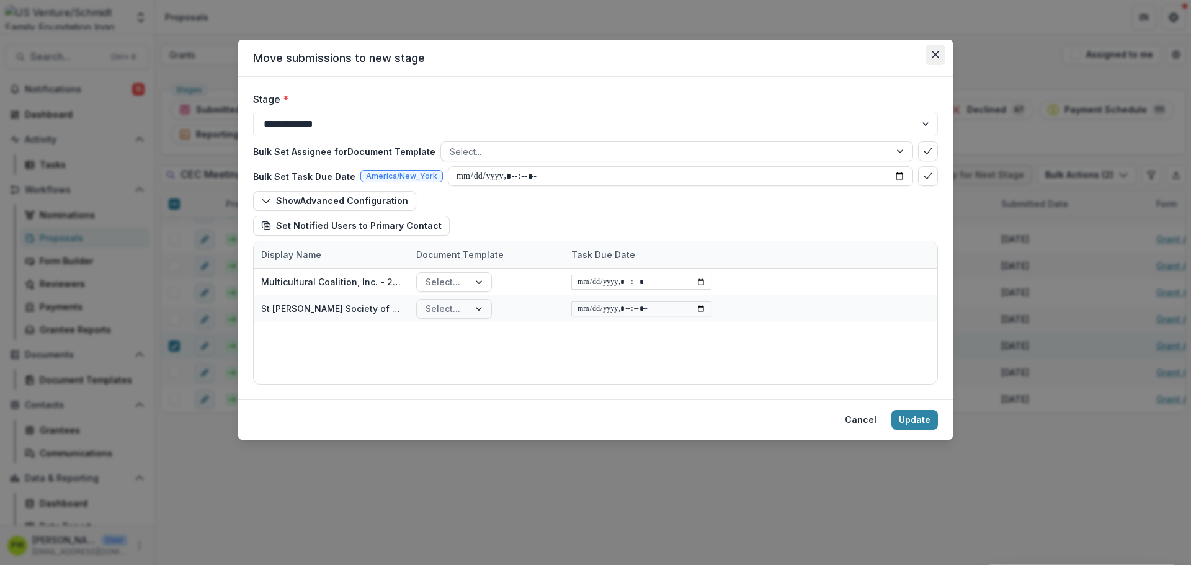
click at [939, 53] on button "Close" at bounding box center [936, 55] width 20 height 20
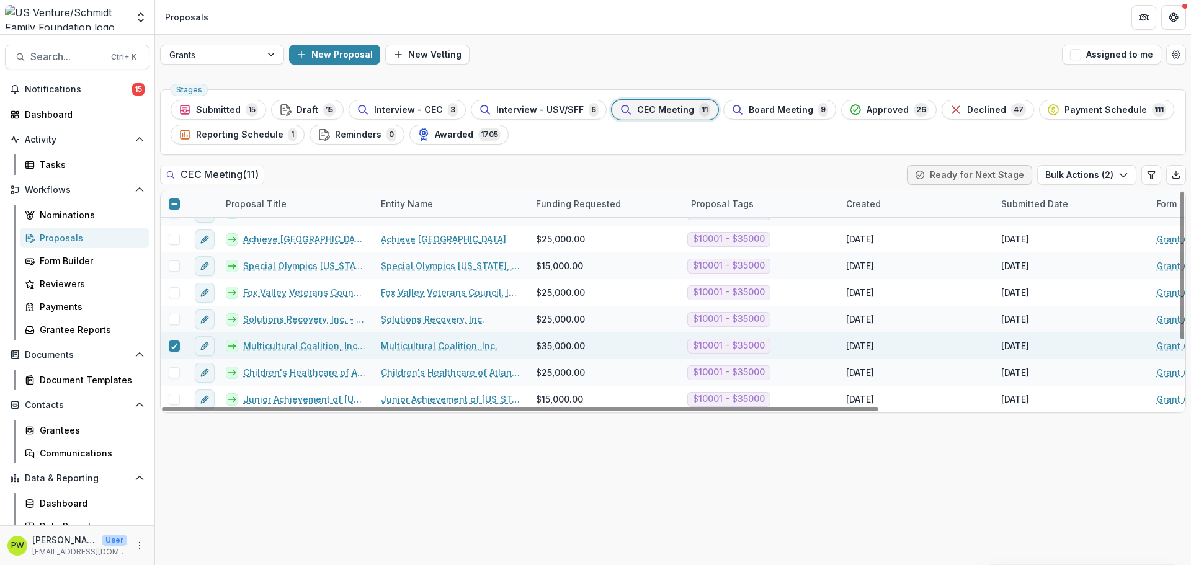
click at [285, 352] on link "Multicultural Coalition, Inc. - 2025 - Grant Application" at bounding box center [304, 345] width 123 height 13
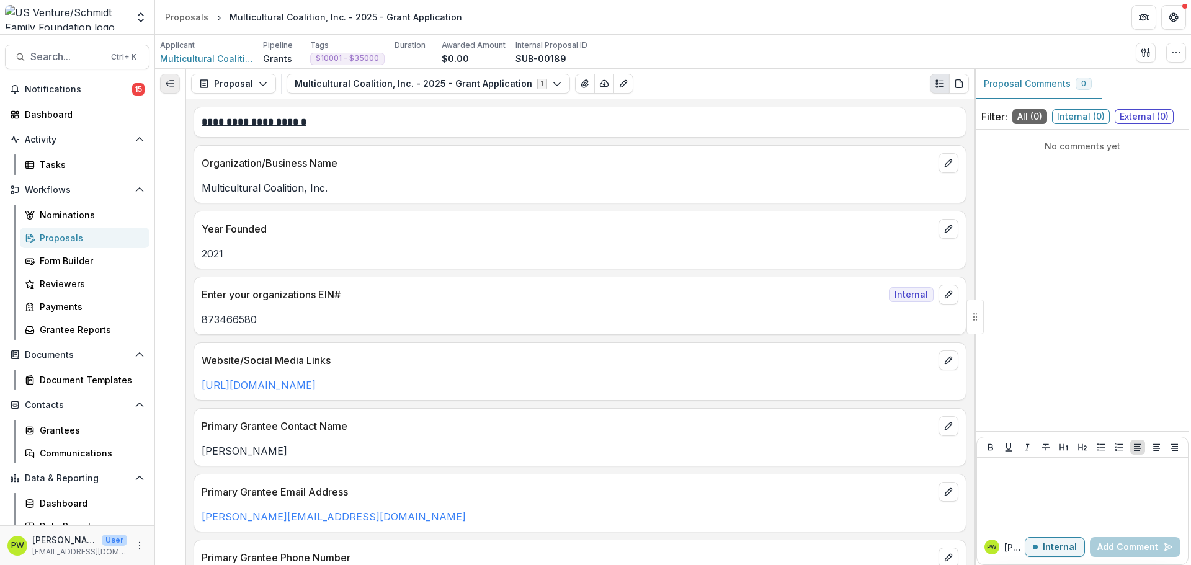
click at [174, 87] on button "Expand left" at bounding box center [170, 84] width 20 height 20
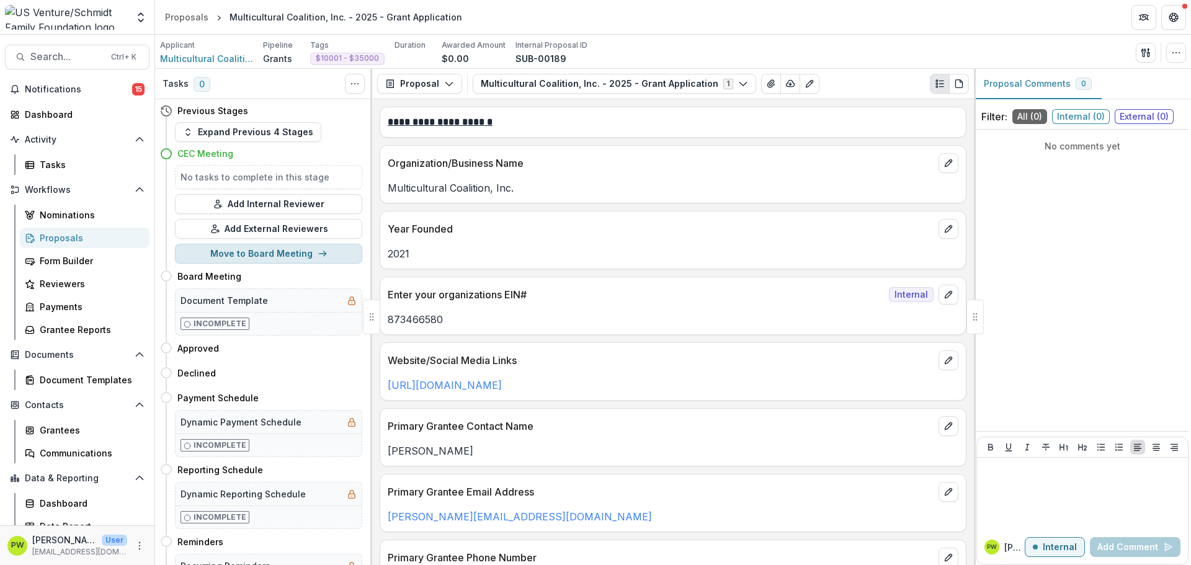
click at [309, 254] on button "Move to Board Meeting" at bounding box center [268, 254] width 187 height 20
select select "**********"
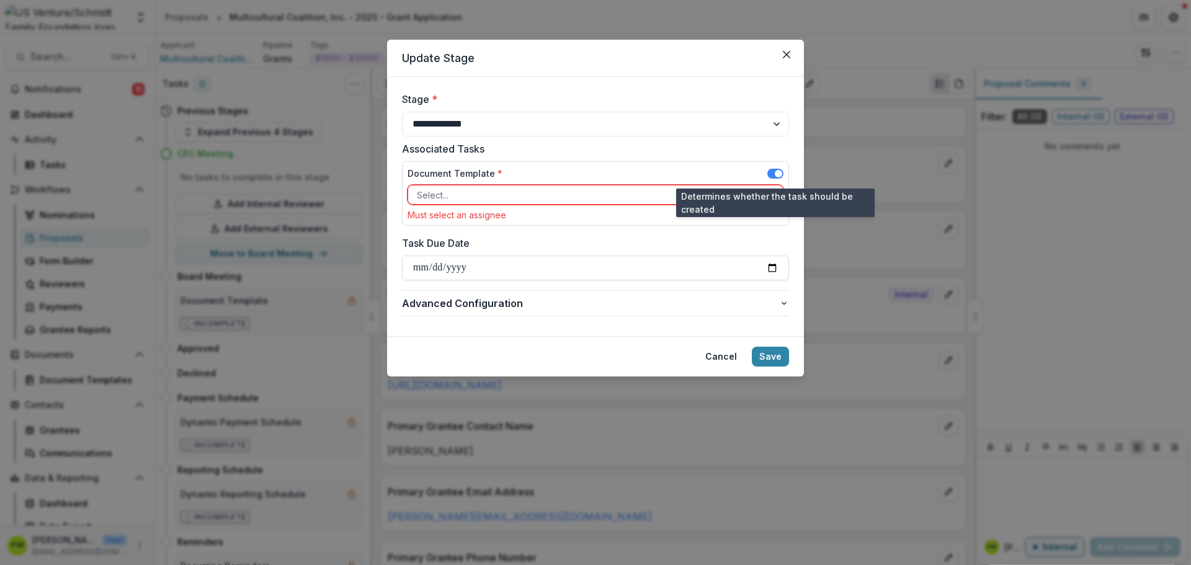
click at [779, 171] on span at bounding box center [778, 173] width 7 height 7
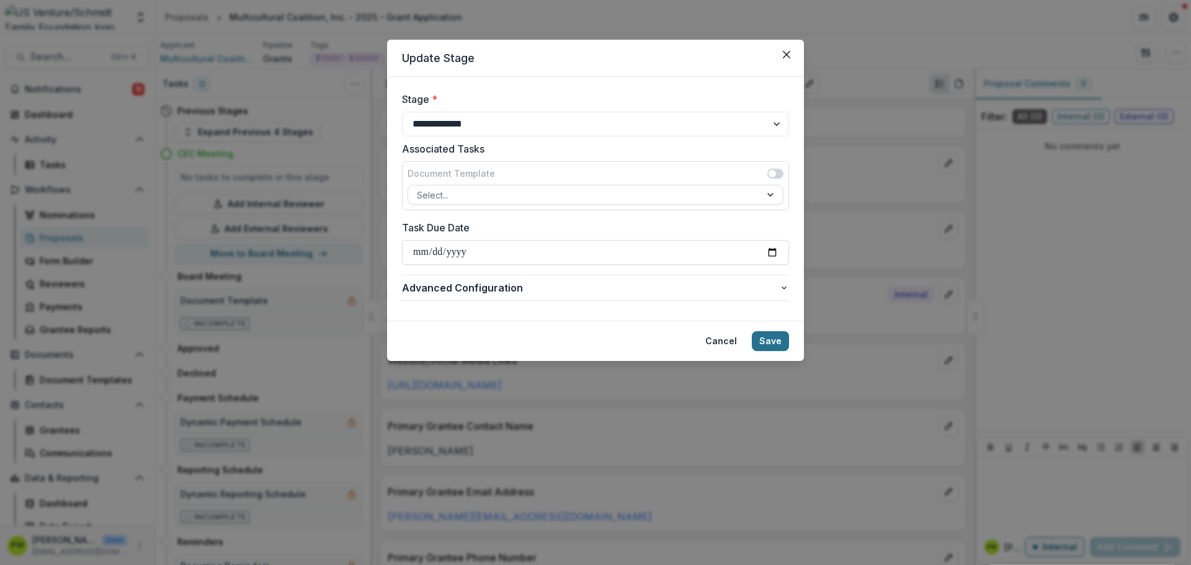
click at [772, 346] on button "Save" at bounding box center [770, 341] width 37 height 20
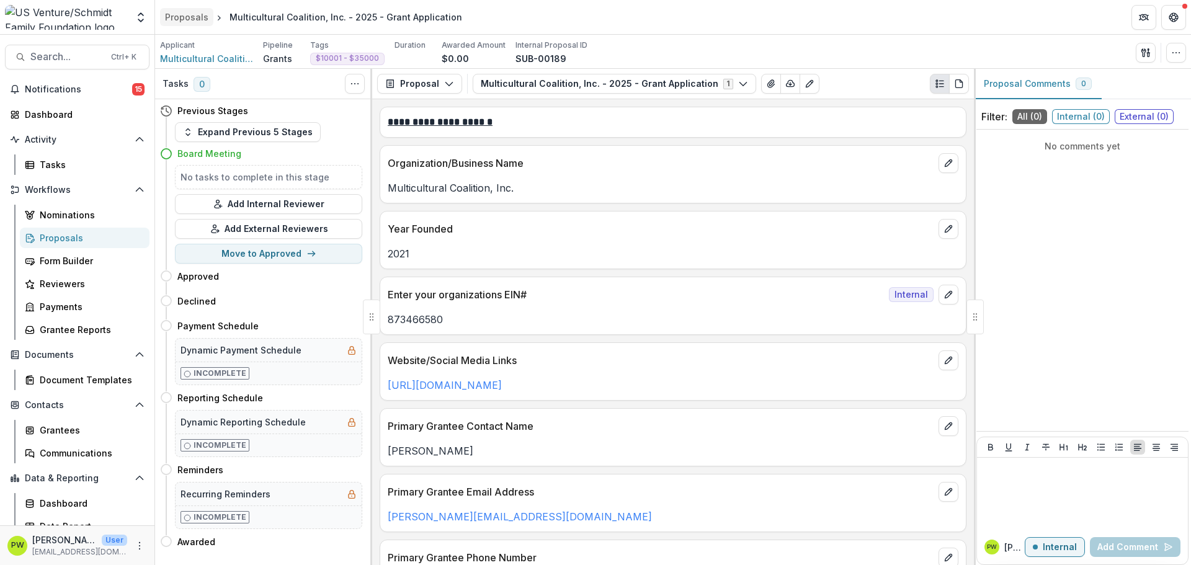
click at [193, 19] on div "Proposals" at bounding box center [186, 17] width 43 height 13
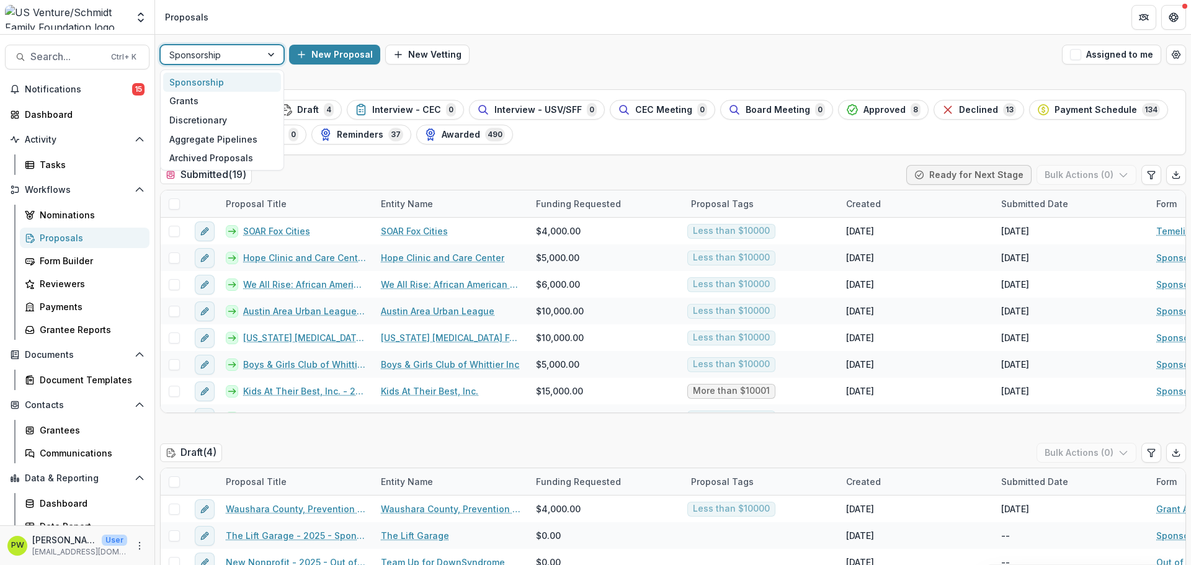
click at [246, 55] on div at bounding box center [210, 55] width 83 height 16
click at [211, 107] on div "Grants" at bounding box center [222, 101] width 118 height 19
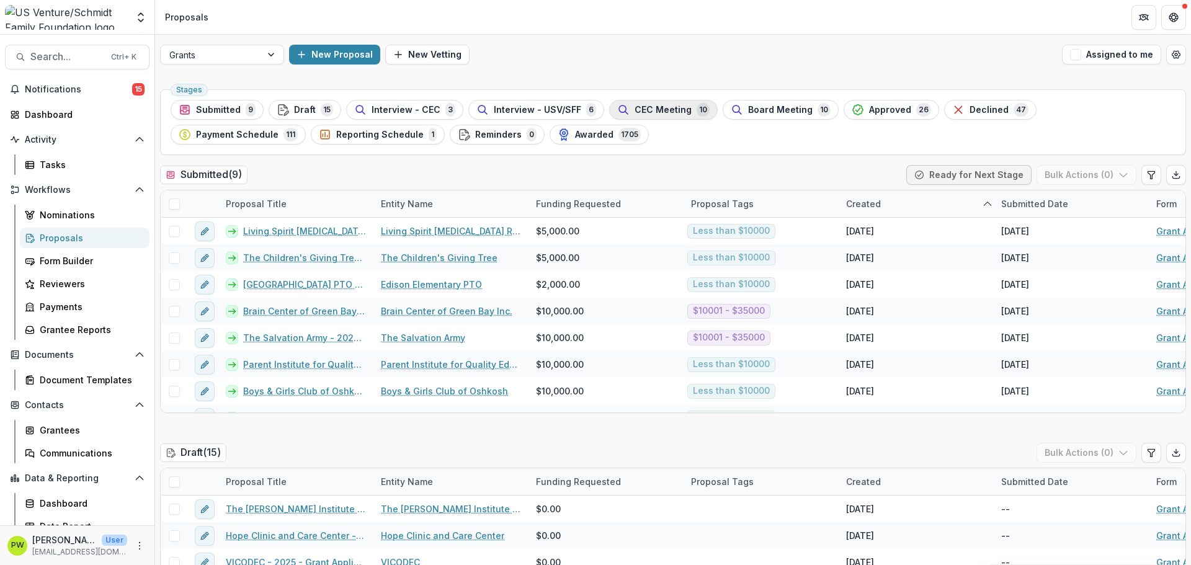
click at [620, 112] on icon "button" at bounding box center [623, 110] width 12 height 12
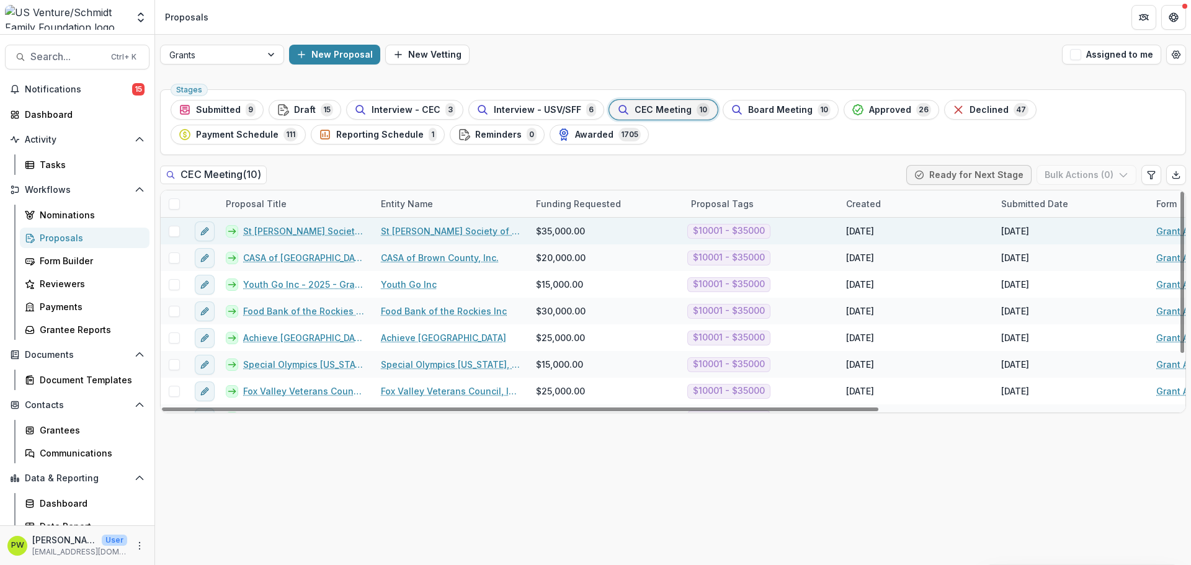
click at [276, 230] on link "St Vincent de Paul Society of Appleton, Inc - 2025 - Grant Application" at bounding box center [304, 231] width 123 height 13
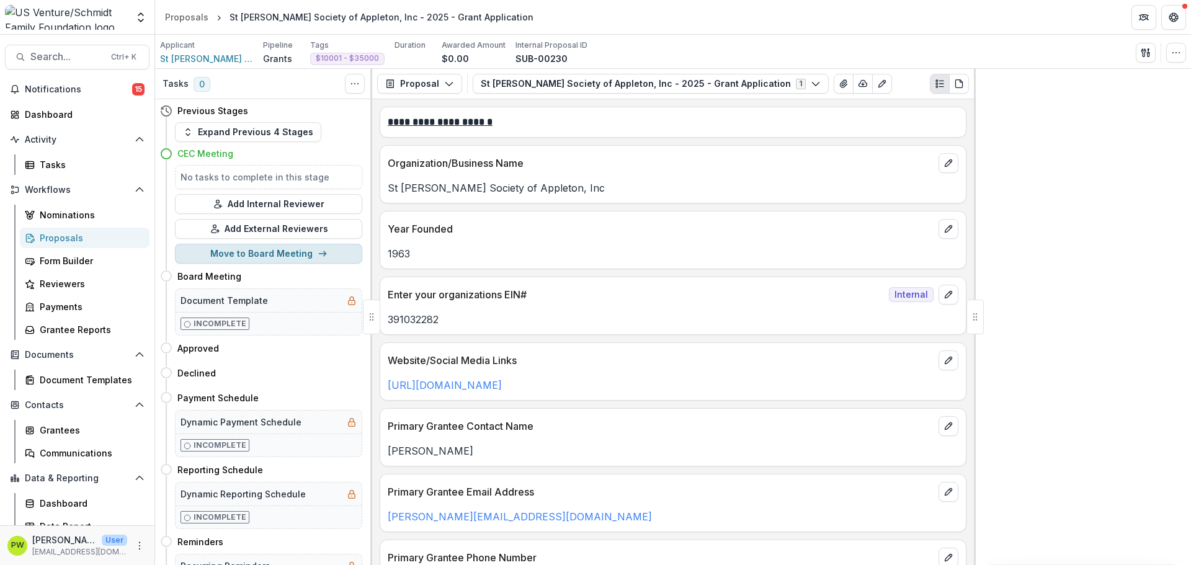
click at [264, 261] on button "Move to Board Meeting" at bounding box center [268, 254] width 187 height 20
select select "**********"
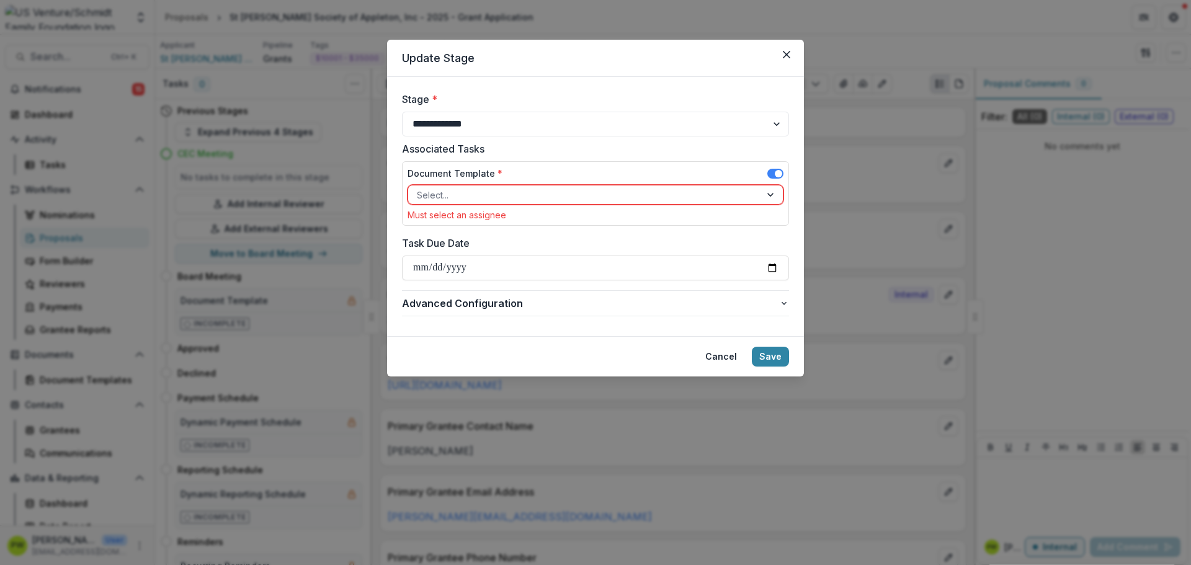
click at [775, 174] on span at bounding box center [778, 173] width 7 height 7
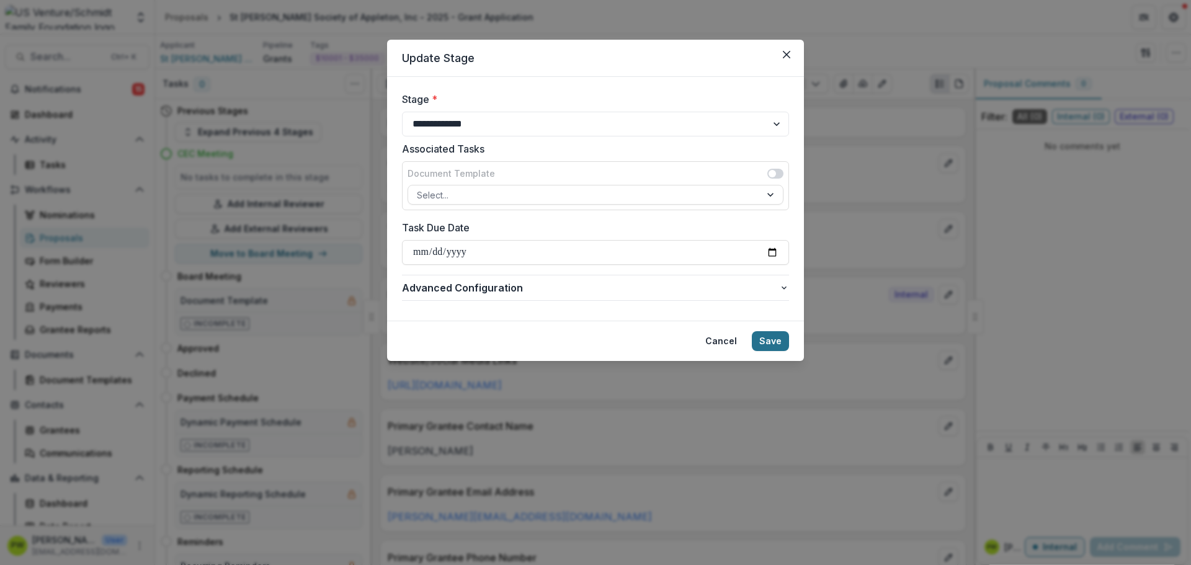
click at [773, 342] on button "Save" at bounding box center [770, 341] width 37 height 20
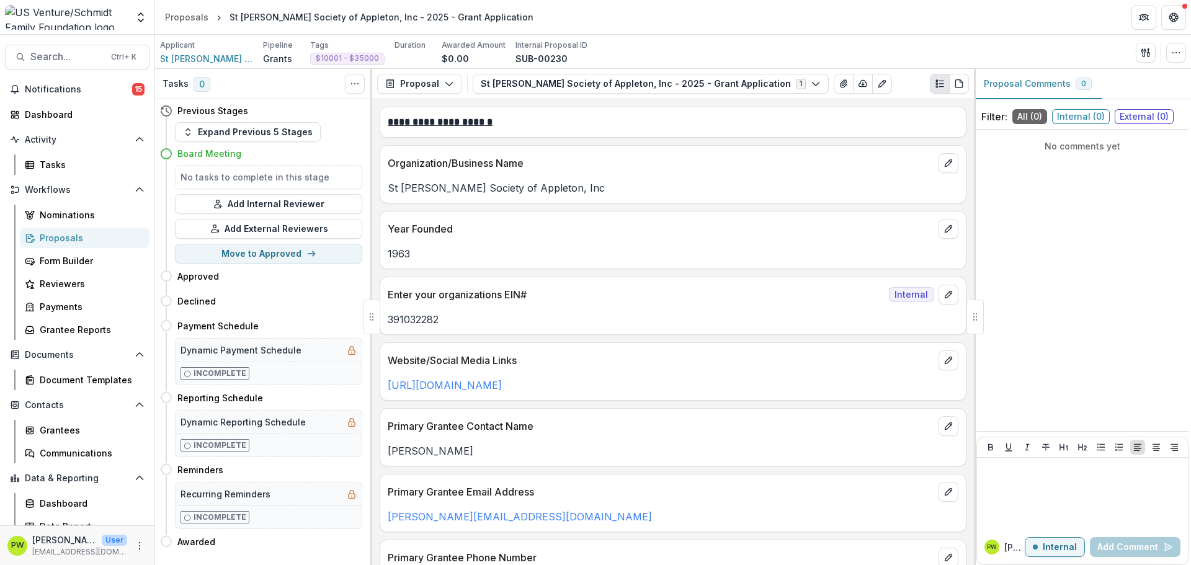
click at [68, 237] on div "Proposals" at bounding box center [90, 237] width 100 height 13
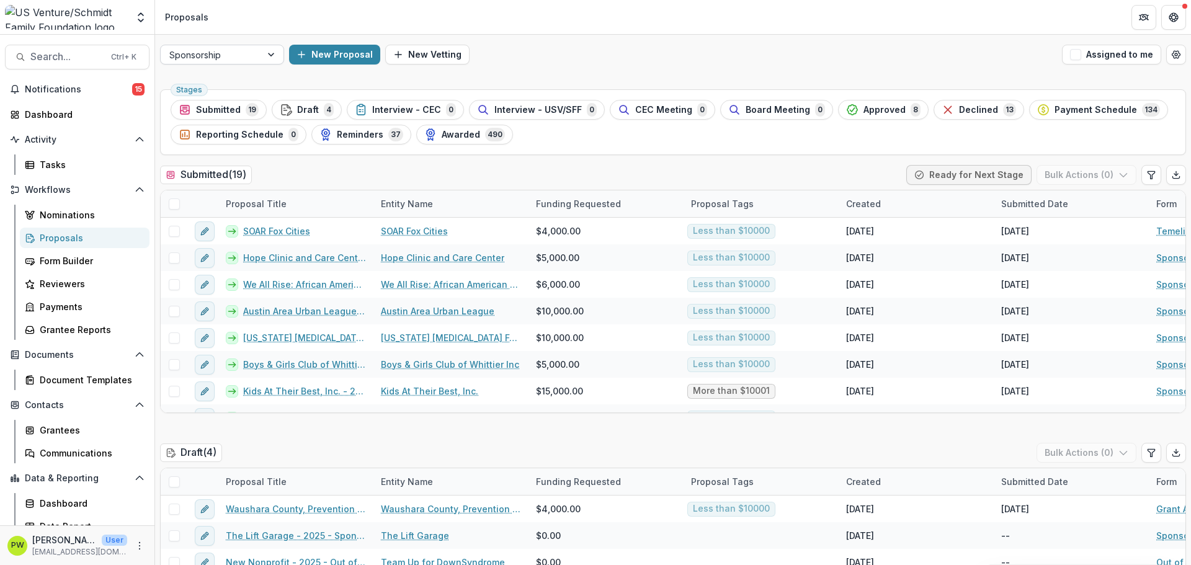
click at [213, 61] on div at bounding box center [210, 55] width 83 height 16
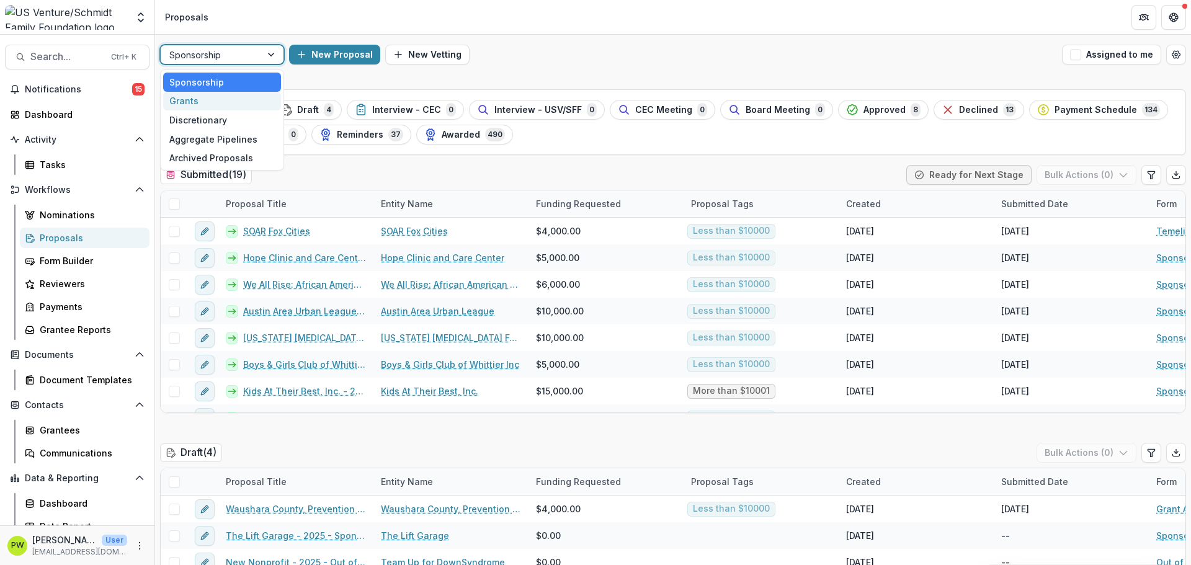
click at [217, 97] on div "Grants" at bounding box center [222, 101] width 118 height 19
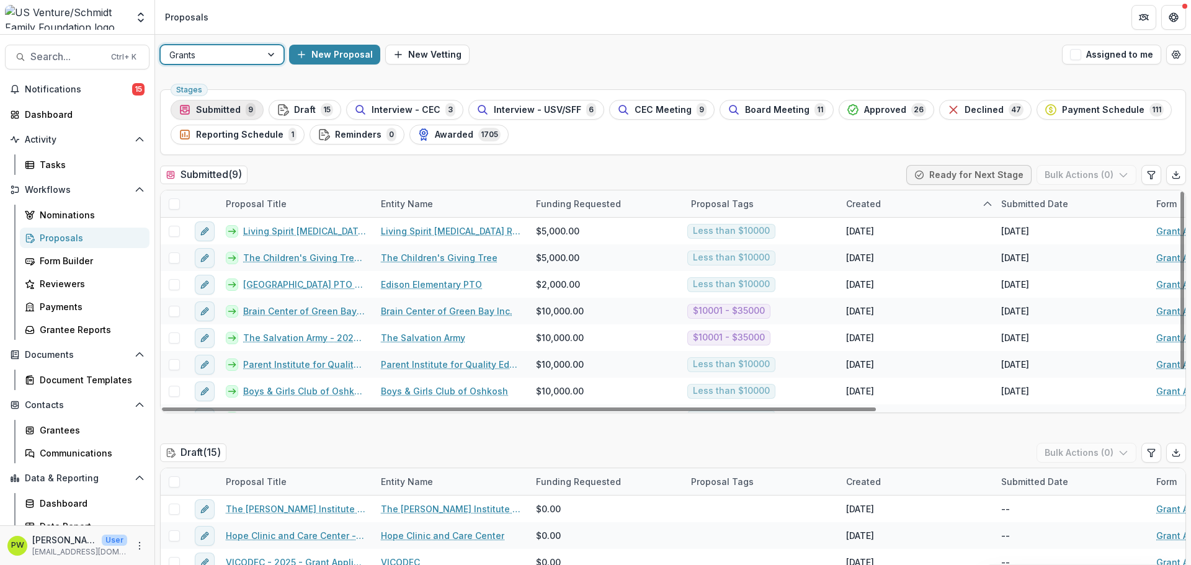
click at [212, 108] on span "Submitted" at bounding box center [218, 110] width 45 height 11
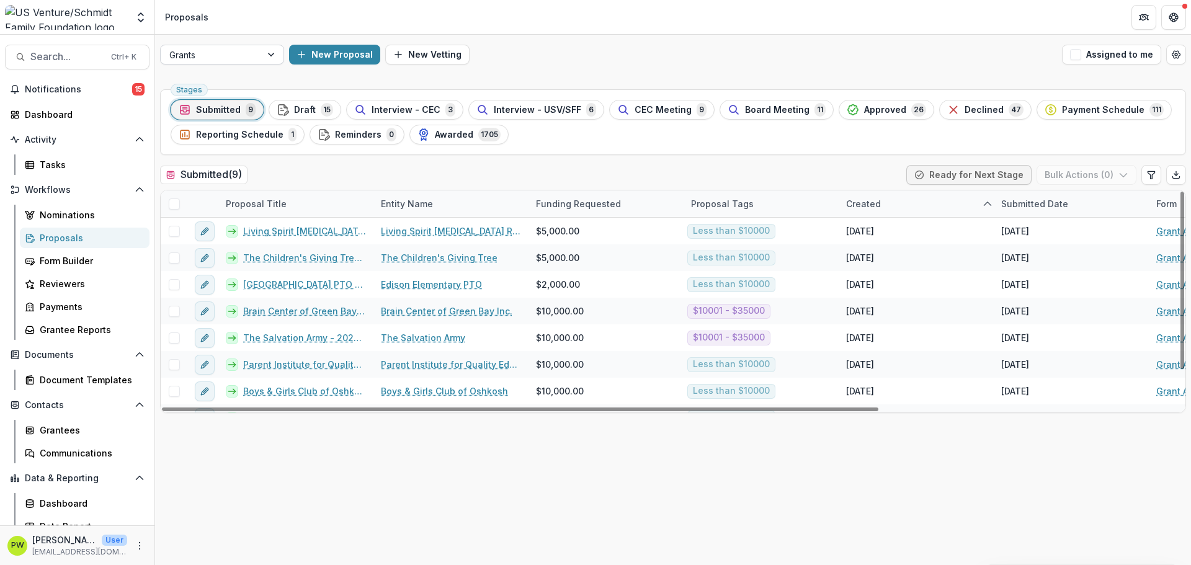
click at [237, 60] on div at bounding box center [210, 55] width 83 height 16
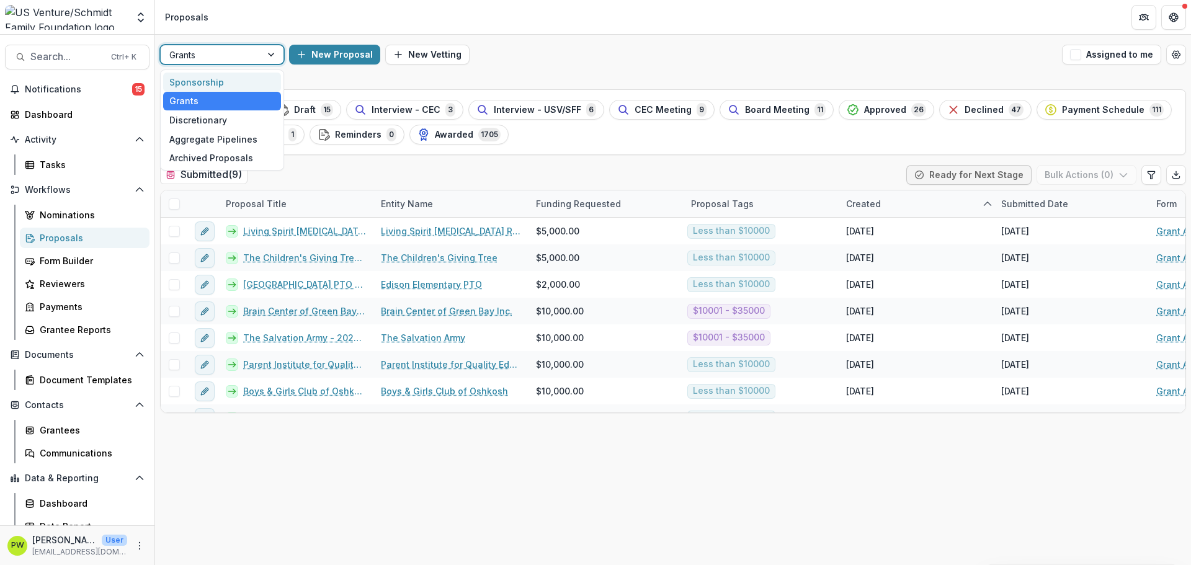
click at [224, 79] on div "Sponsorship" at bounding box center [222, 82] width 118 height 19
